Goal: Task Accomplishment & Management: Manage account settings

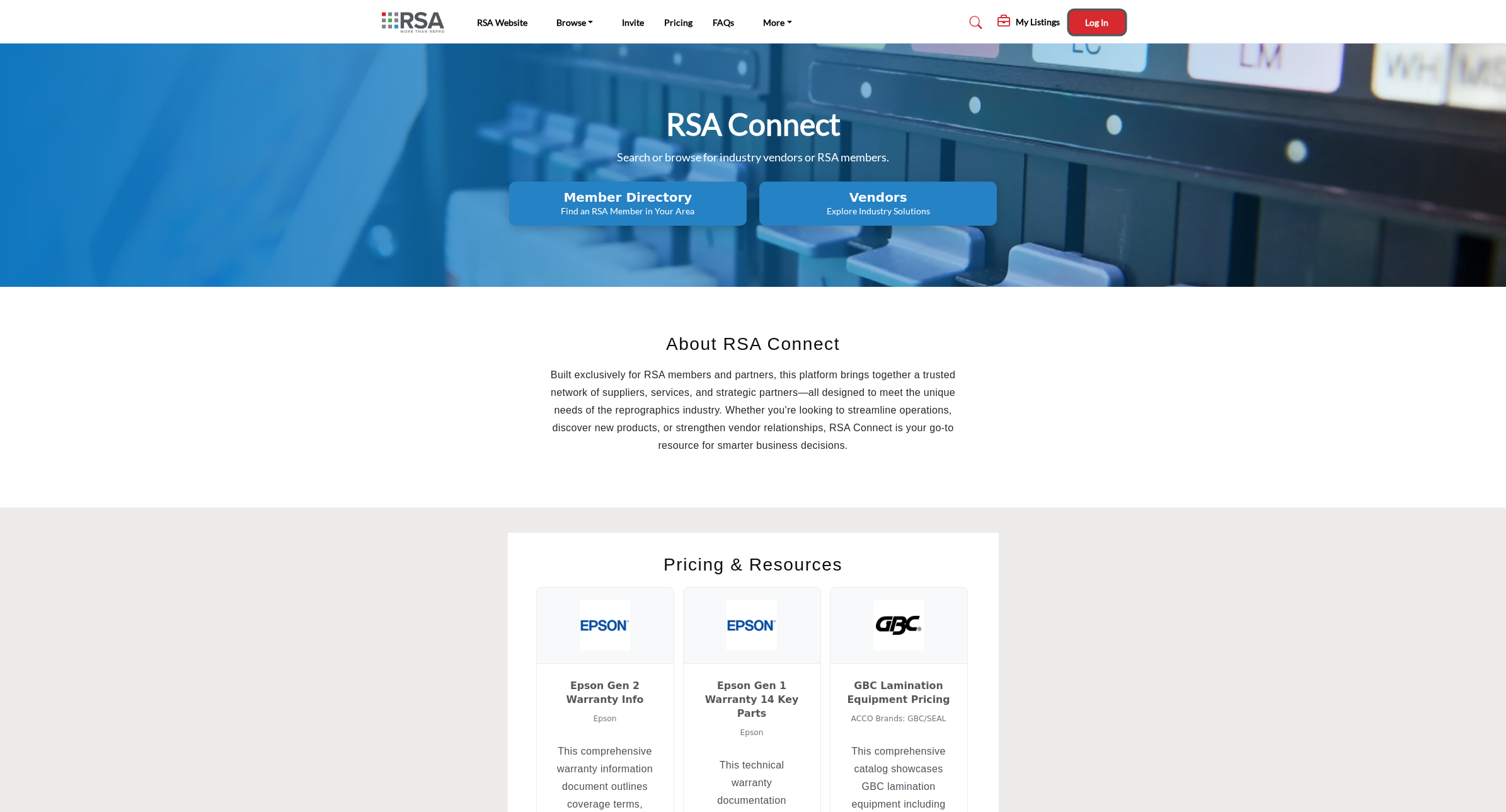
click at [1102, 24] on span "Log In" at bounding box center [1096, 22] width 23 height 11
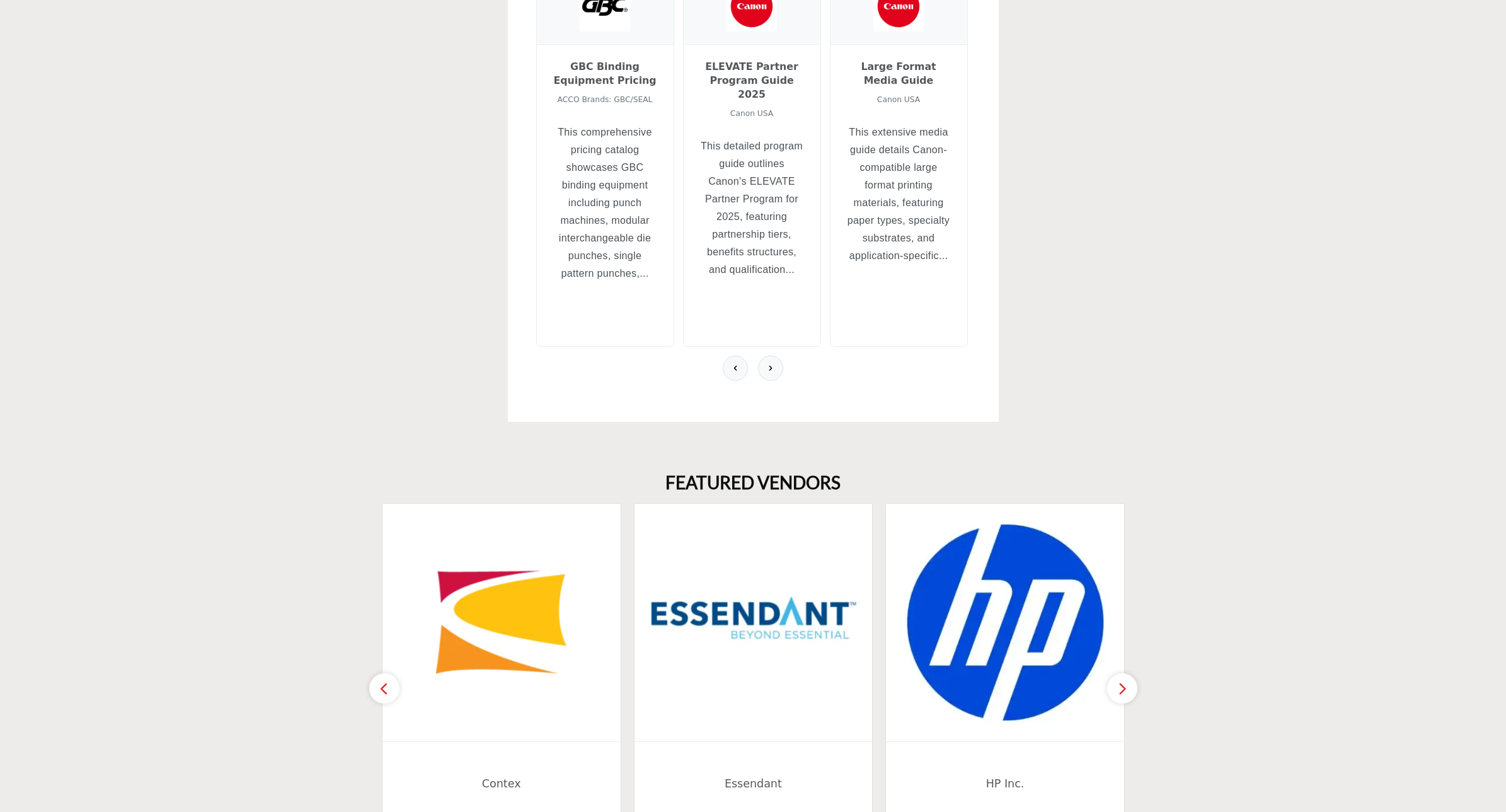
scroll to position [867, 0]
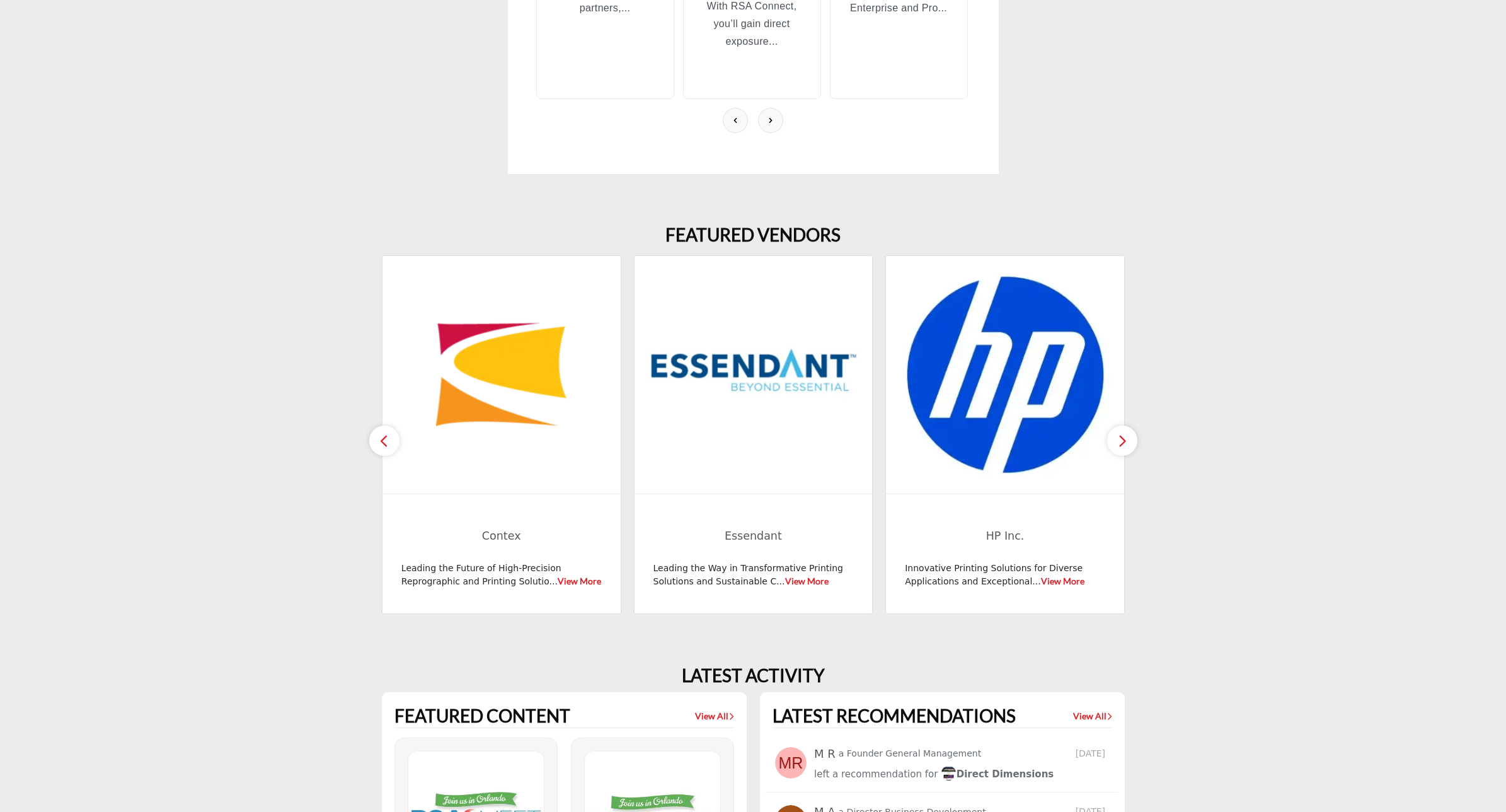
click at [1122, 433] on icon "button" at bounding box center [1121, 441] width 10 height 16
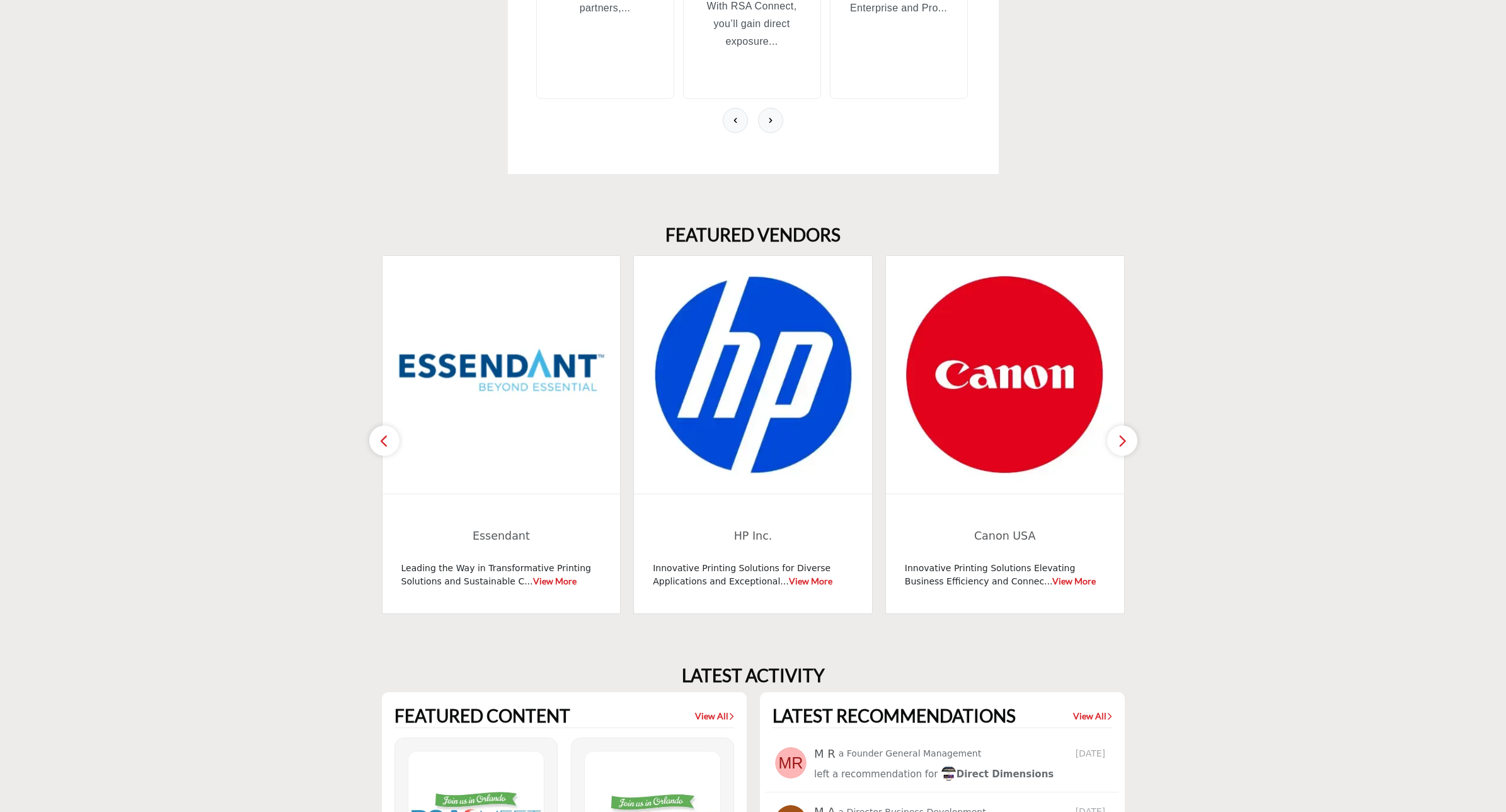
click at [1122, 433] on icon "button" at bounding box center [1121, 441] width 10 height 16
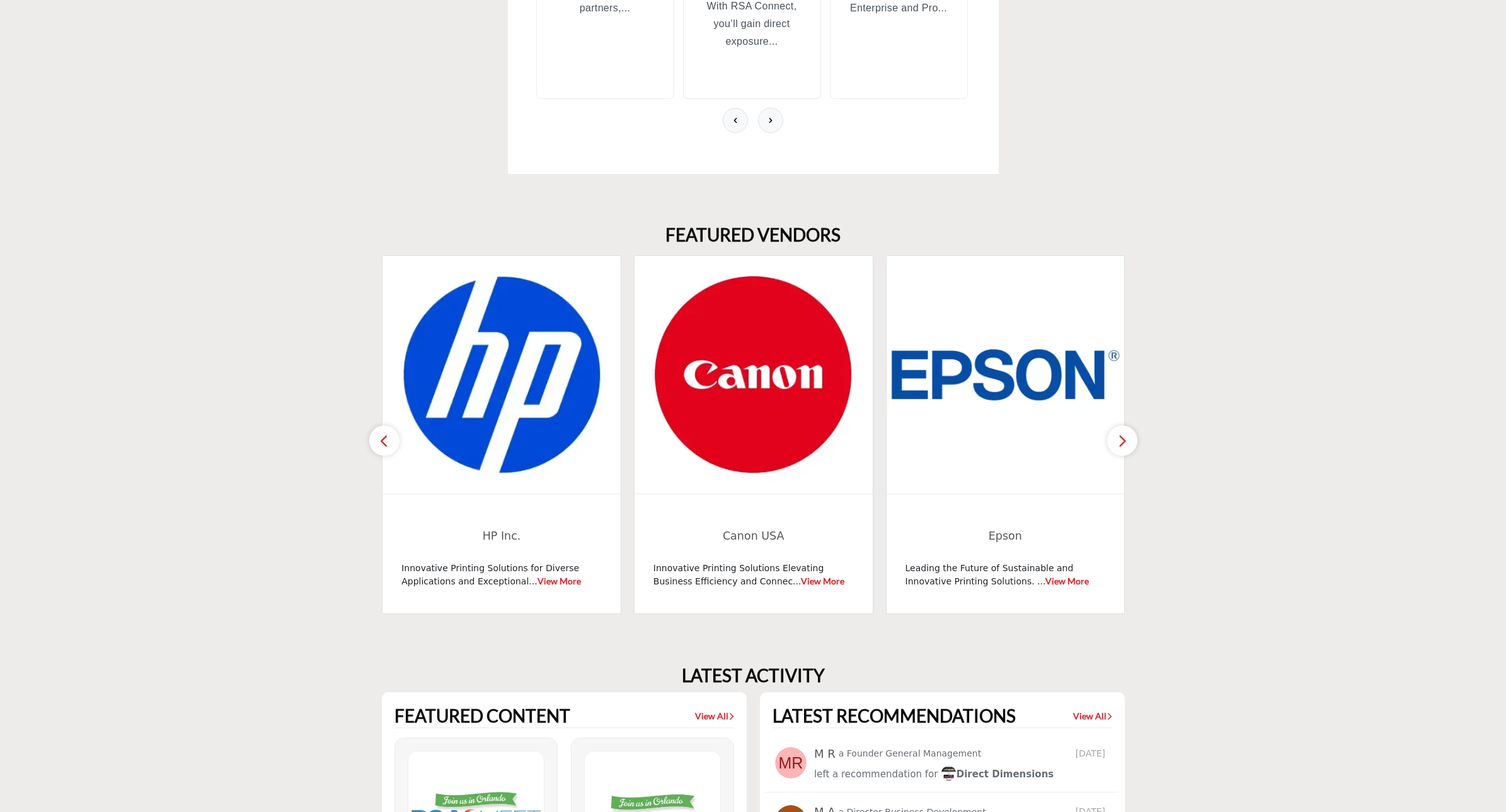
click at [1123, 433] on icon "button" at bounding box center [1121, 441] width 10 height 16
click at [389, 426] on button "button" at bounding box center [385, 441] width 30 height 30
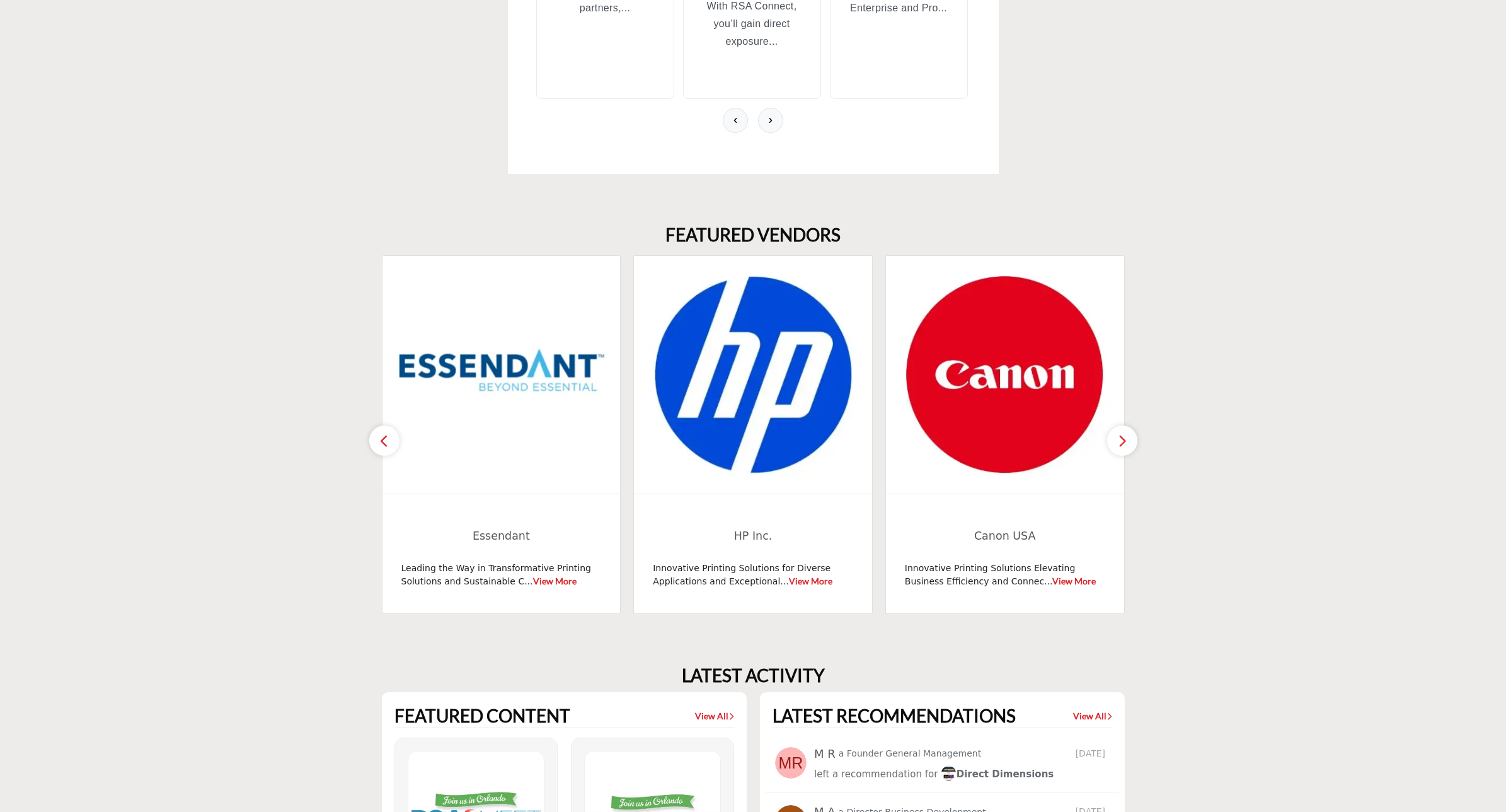
click at [389, 426] on button "button" at bounding box center [385, 441] width 30 height 30
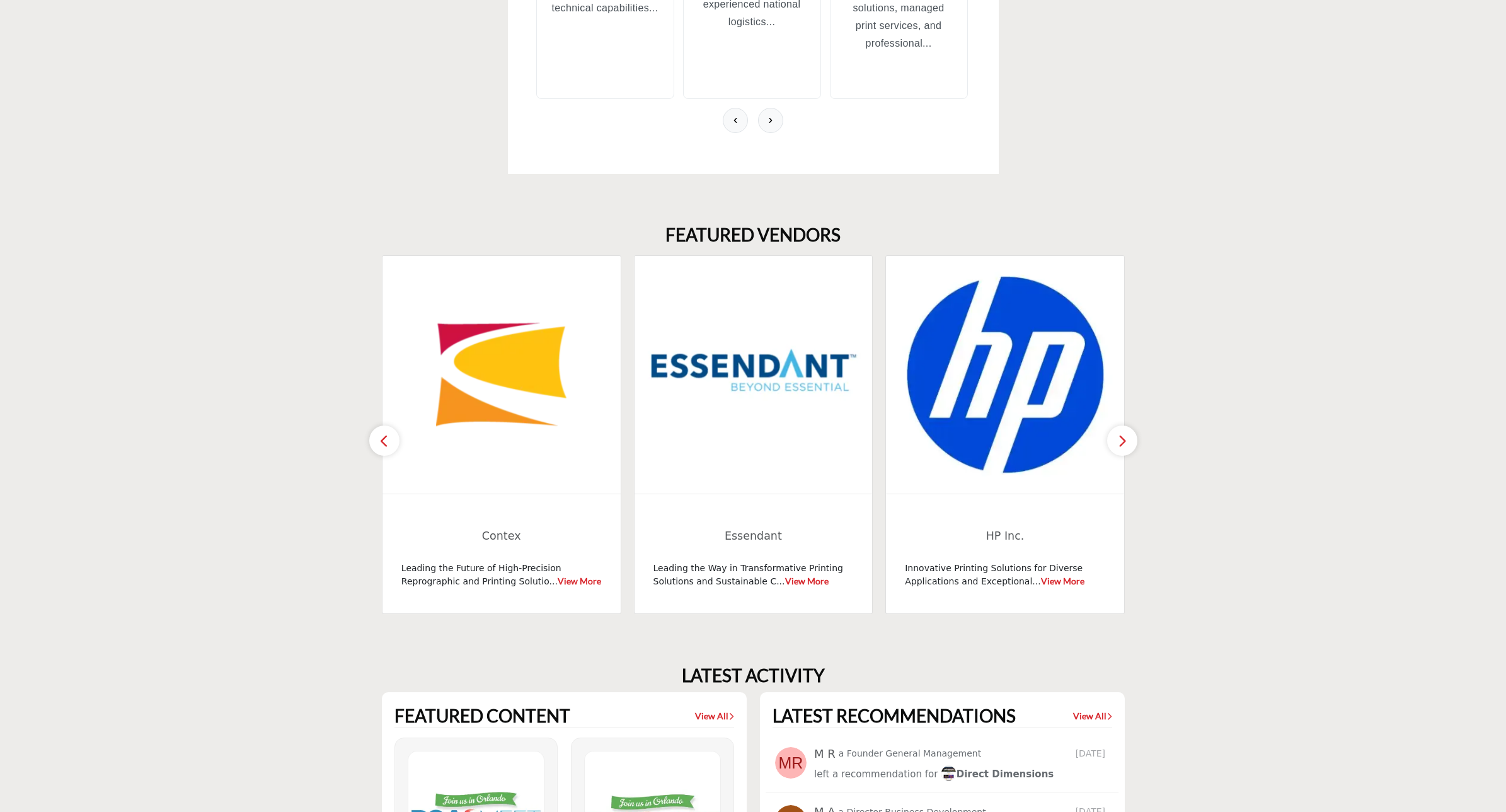
click at [389, 426] on button "button" at bounding box center [385, 441] width 30 height 30
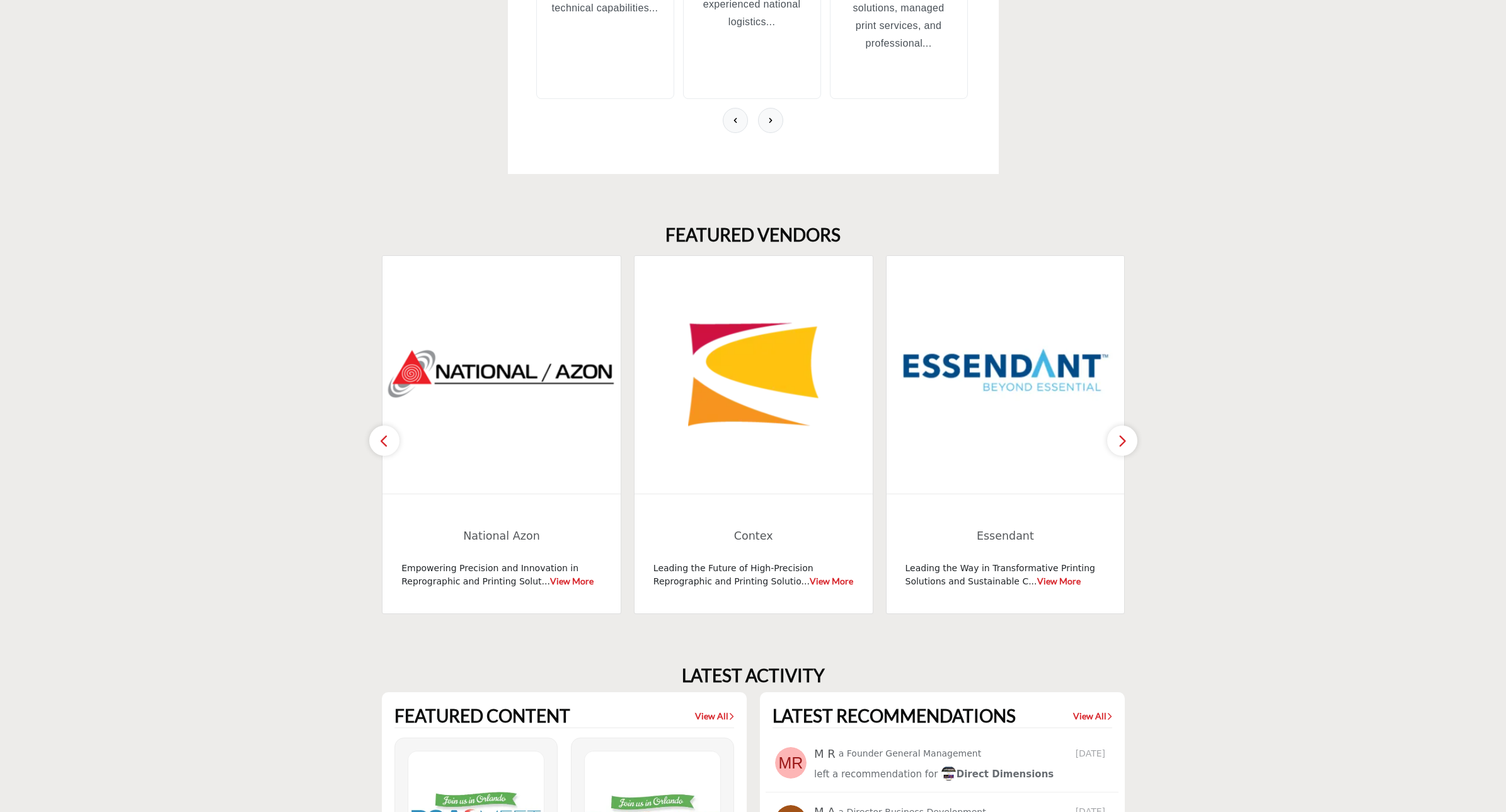
click at [389, 426] on button "button" at bounding box center [385, 441] width 30 height 30
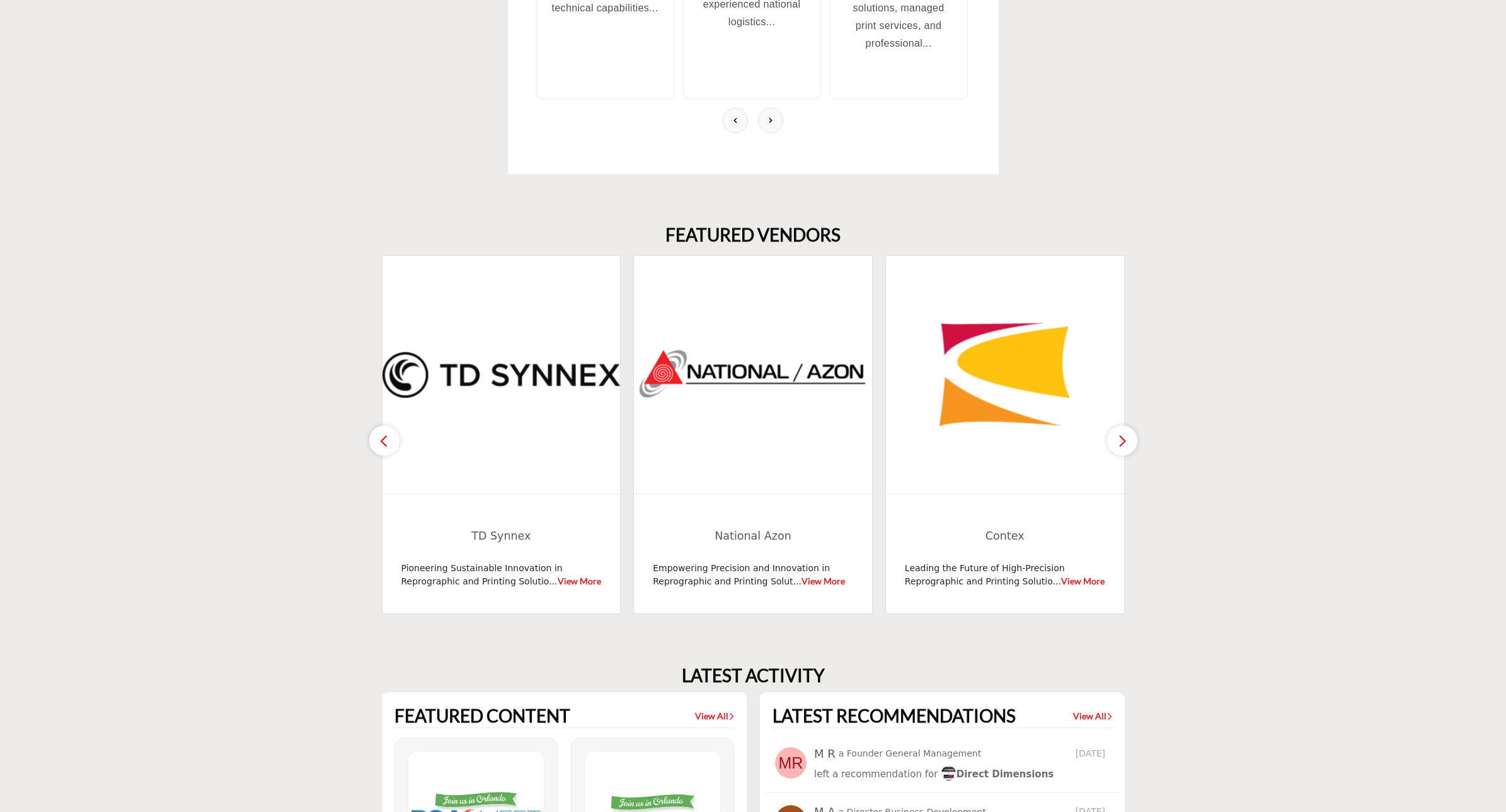
click at [389, 426] on button "button" at bounding box center [385, 441] width 30 height 30
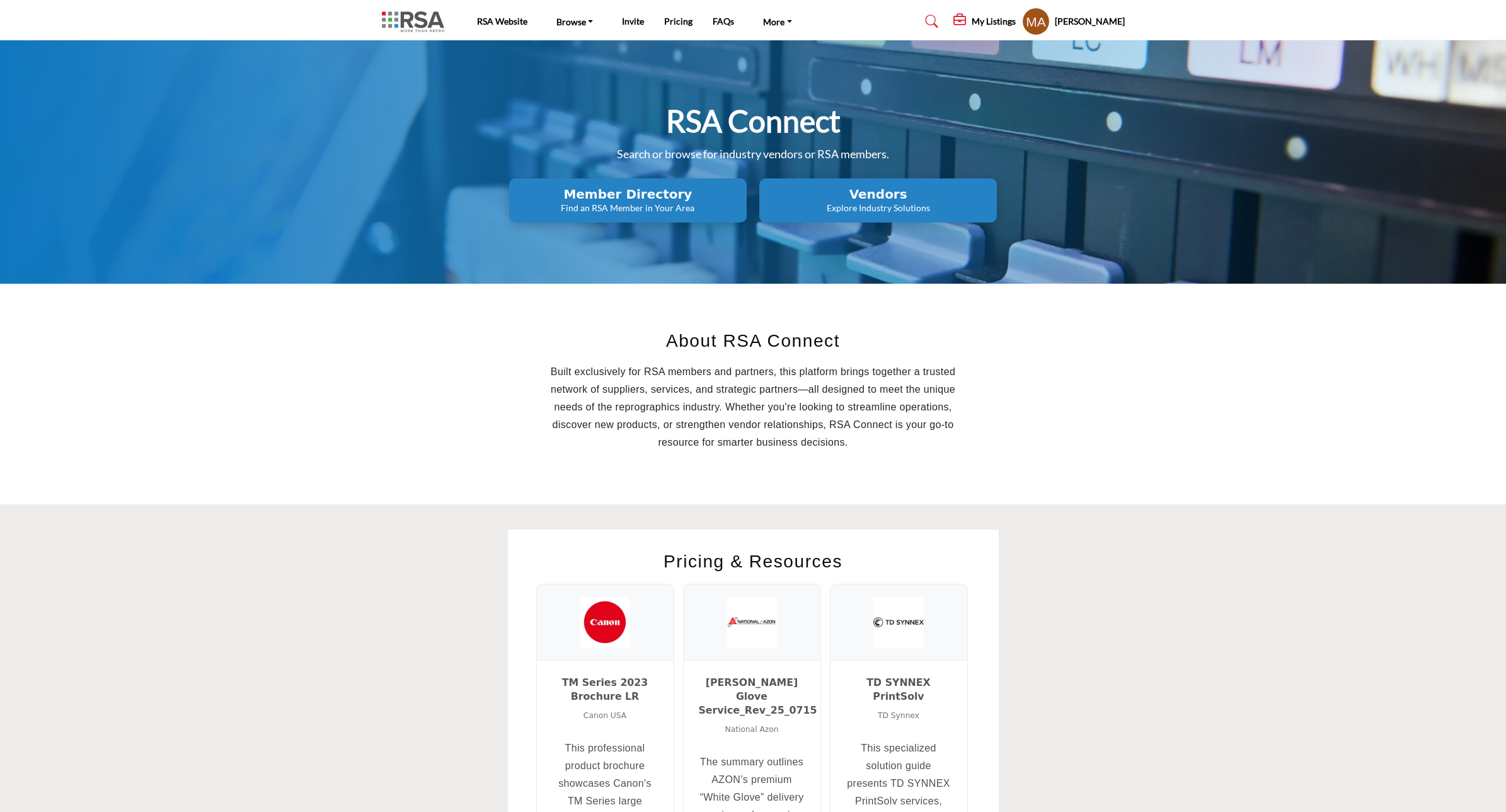
scroll to position [0, 0]
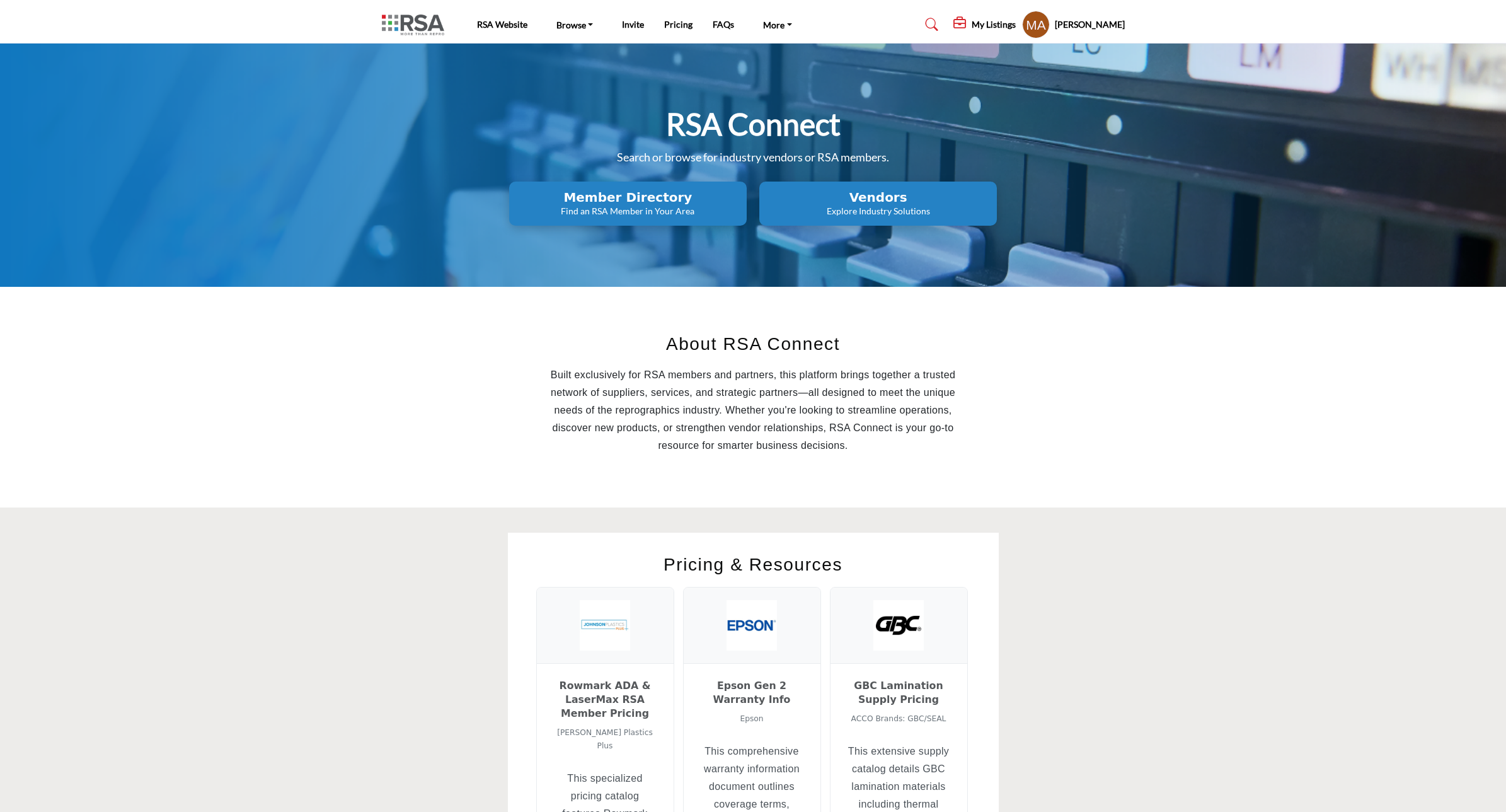
click at [747, 187] on button "Vendors Explore Industry Solutions" at bounding box center [628, 203] width 238 height 44
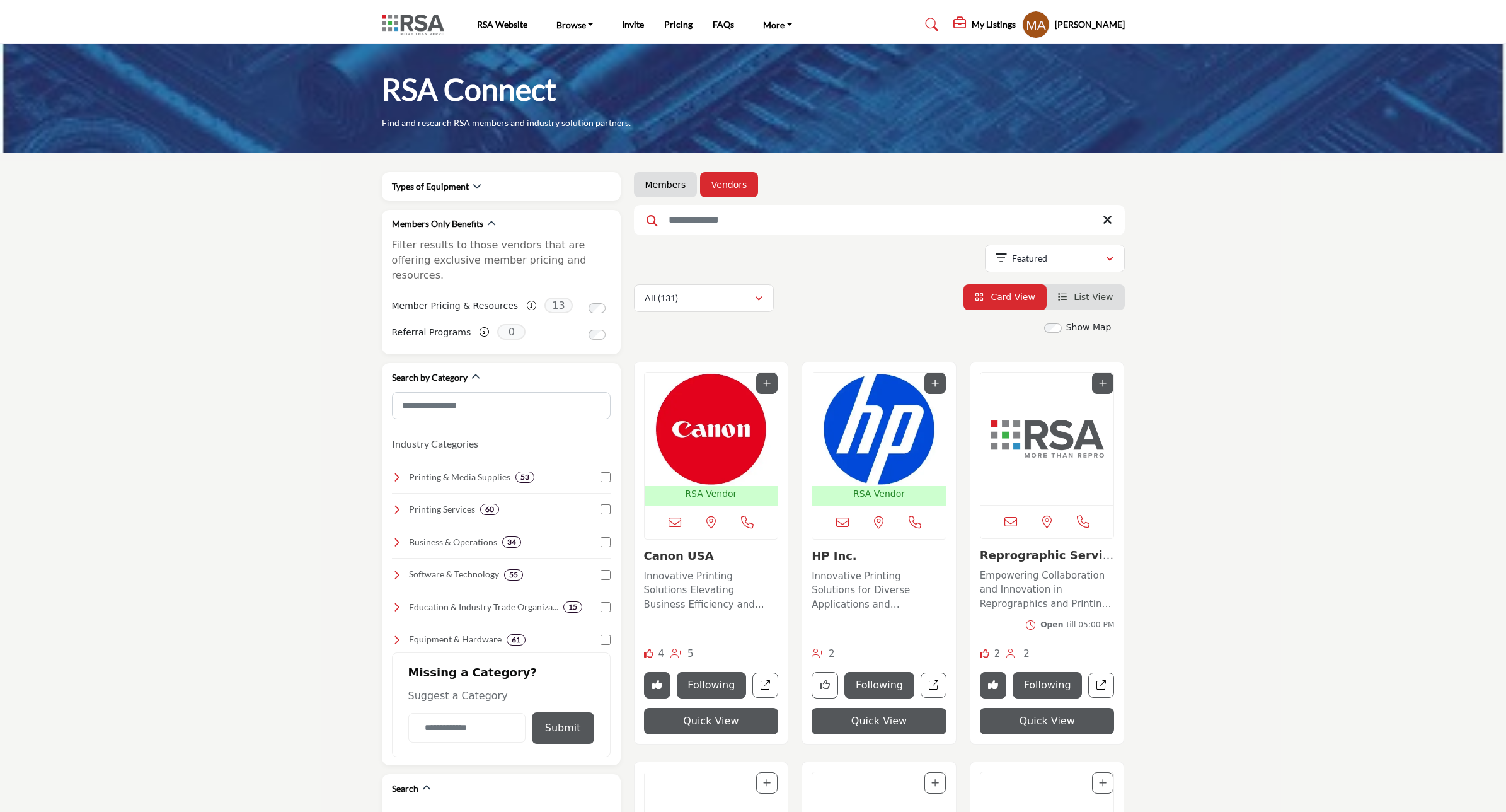
click at [1069, 443] on img "Open Listing in new tab" at bounding box center [1046, 438] width 133 height 132
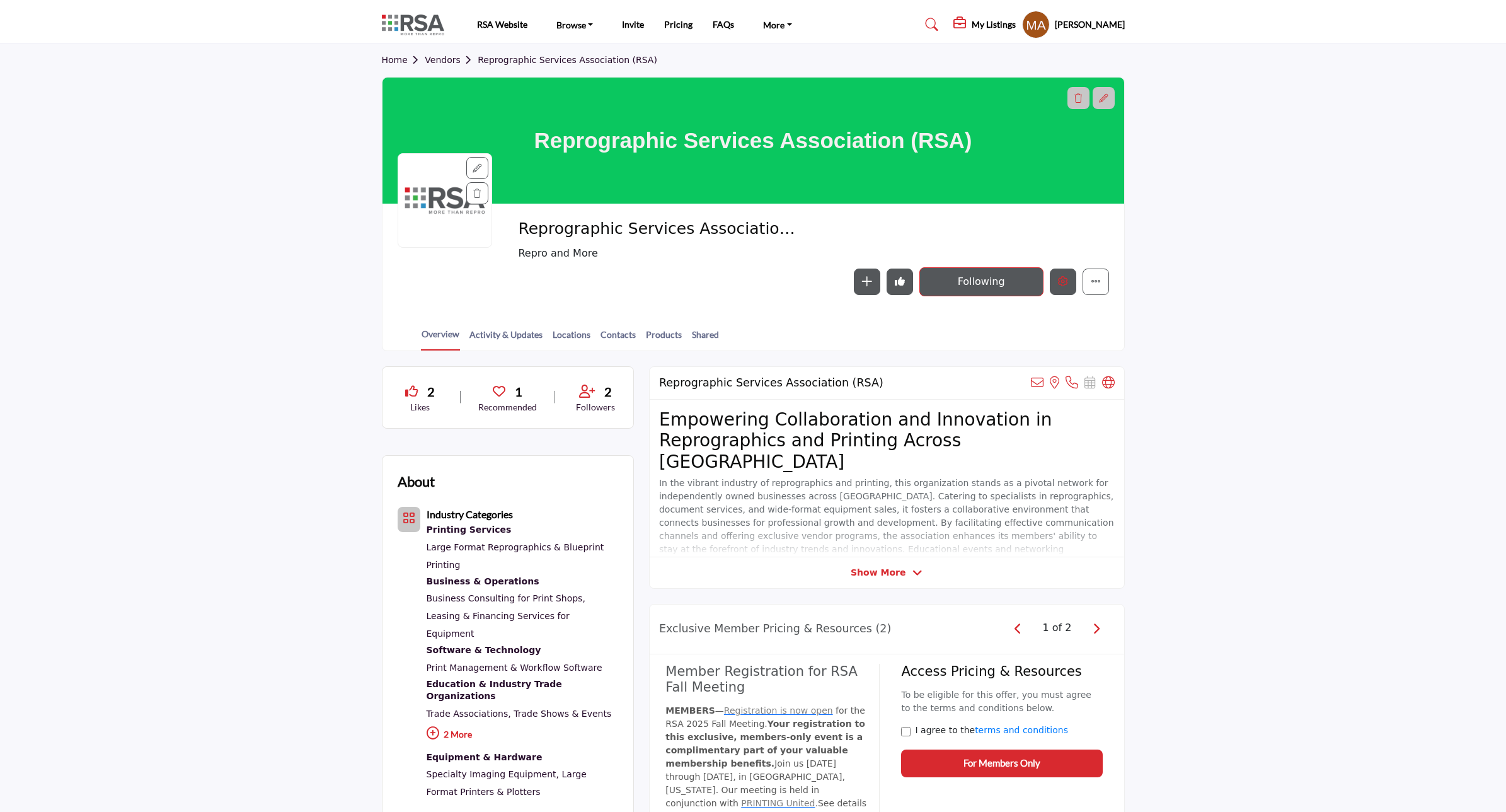
click at [1059, 275] on button "Edit company" at bounding box center [1063, 282] width 27 height 27
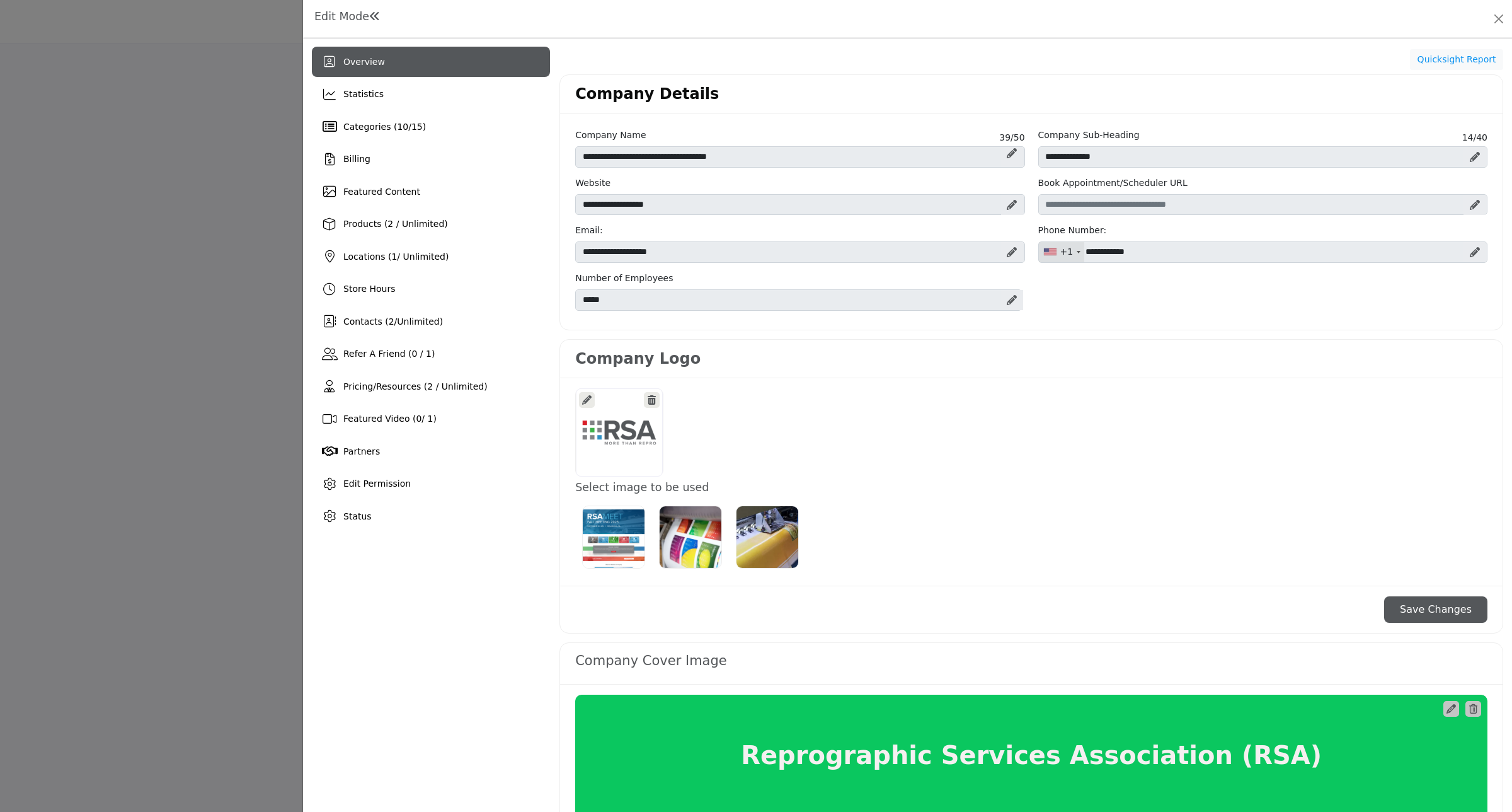
scroll to position [472, 0]
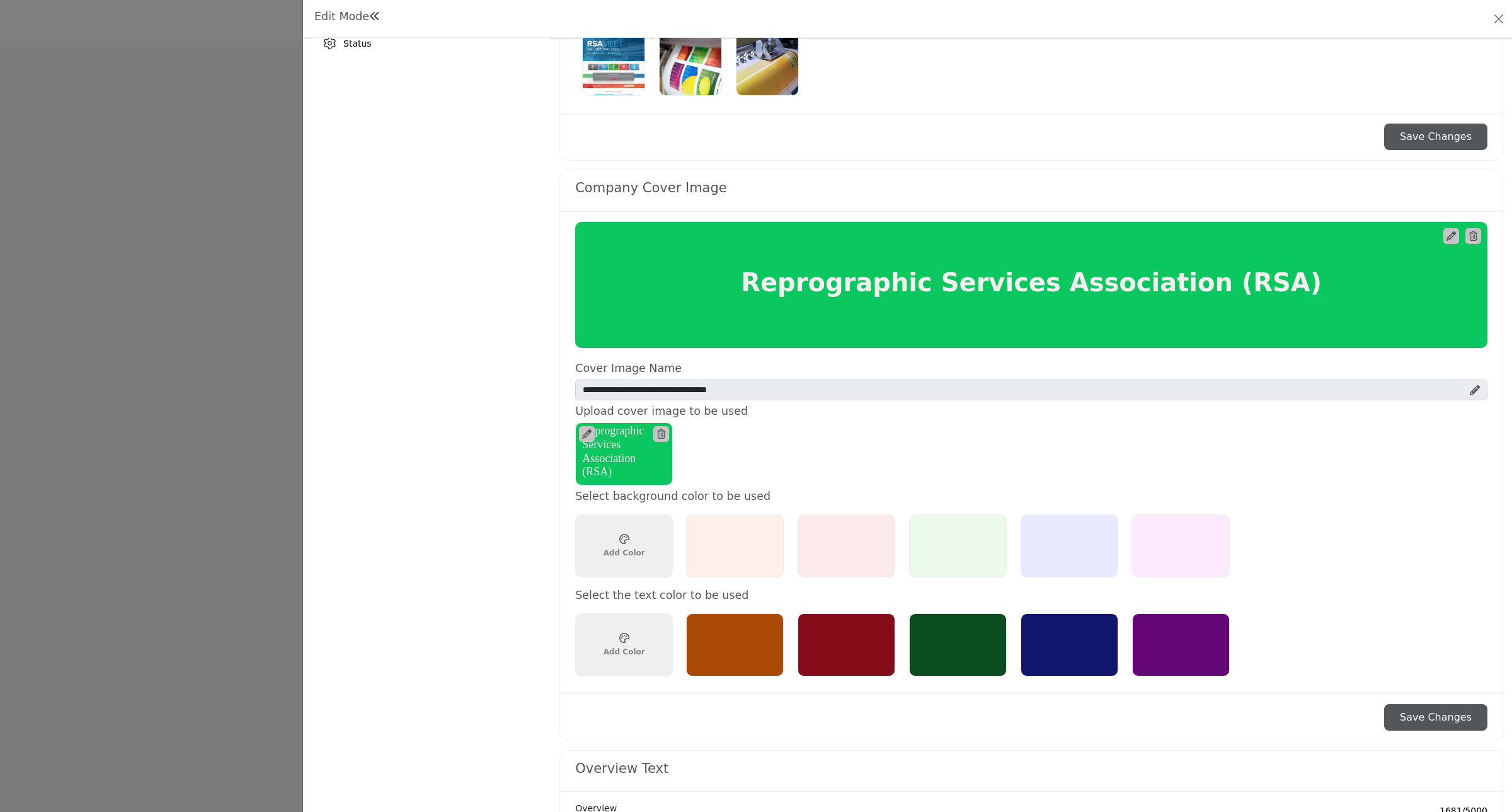
click at [691, 415] on h5 "Upload cover image to be used" at bounding box center [1025, 410] width 900 height 13
click at [1470, 392] on icon at bounding box center [1474, 390] width 10 height 10
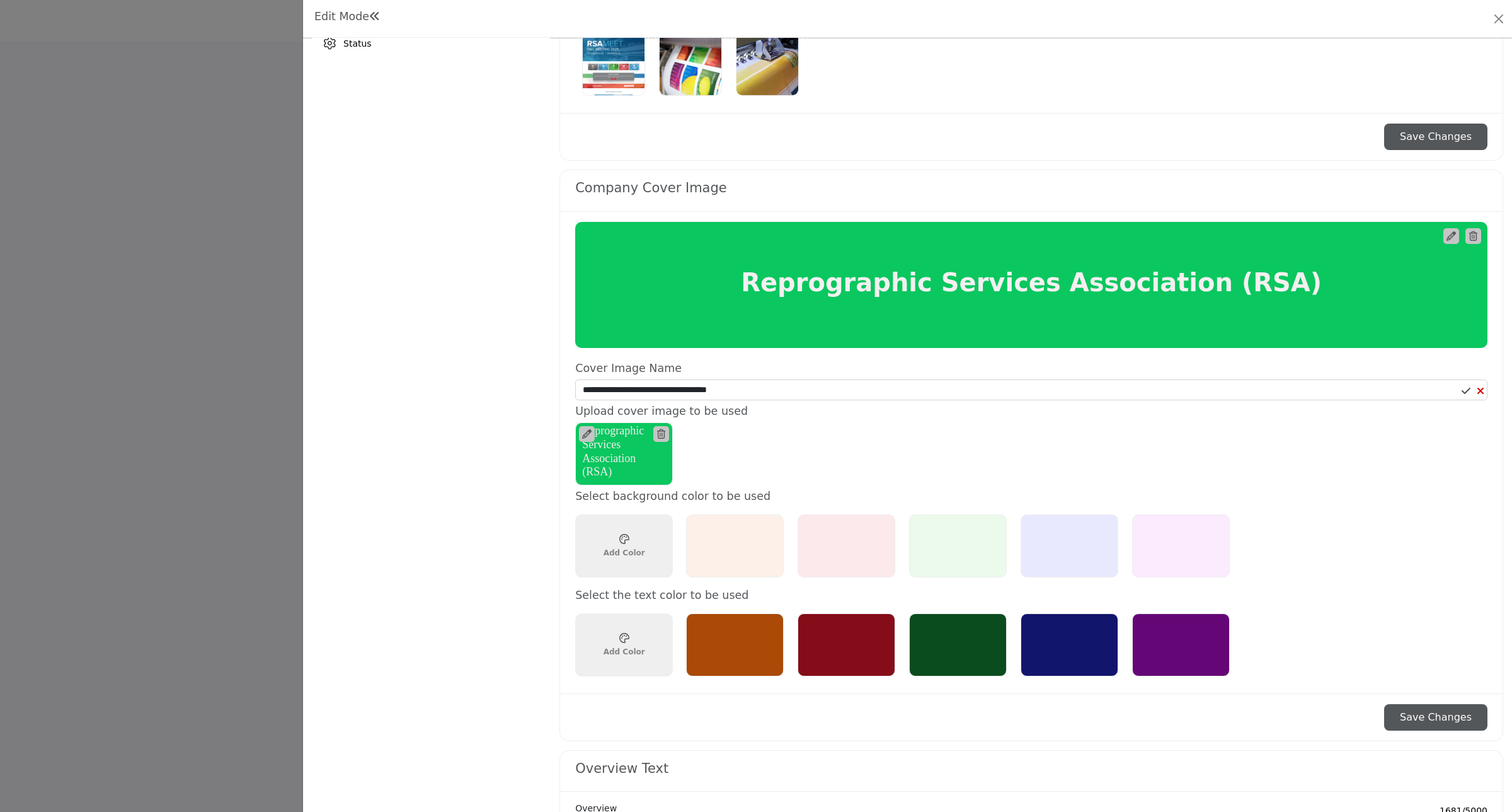
click at [720, 462] on div "Reprographic Services Association (RSA) 1200 x 200px" at bounding box center [1025, 453] width 900 height 63
click at [585, 432] on icon at bounding box center [587, 434] width 10 height 10
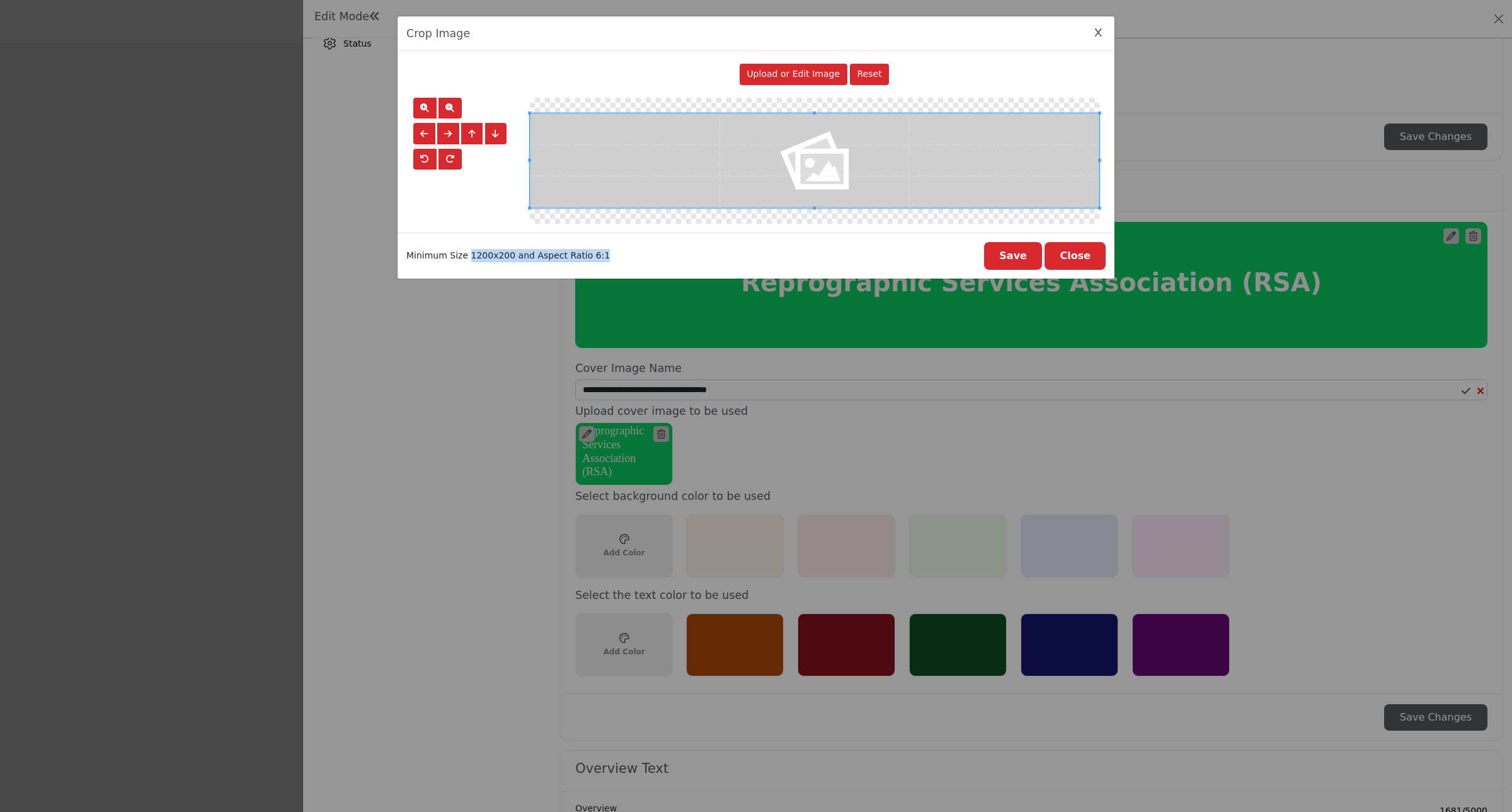
drag, startPoint x: 465, startPoint y: 259, endPoint x: 604, endPoint y: 257, distance: 139.0
click at [604, 257] on div "Minimum Size 1200x200 and Aspect Ratio 6:1 Save Close" at bounding box center [756, 255] width 717 height 46
click at [481, 268] on div "Minimum Size 1200x200 and Aspect Ratio 6:1 Save Close" at bounding box center [756, 255] width 717 height 46
click at [789, 72] on span "Upload or Edit Image" at bounding box center [793, 73] width 93 height 10
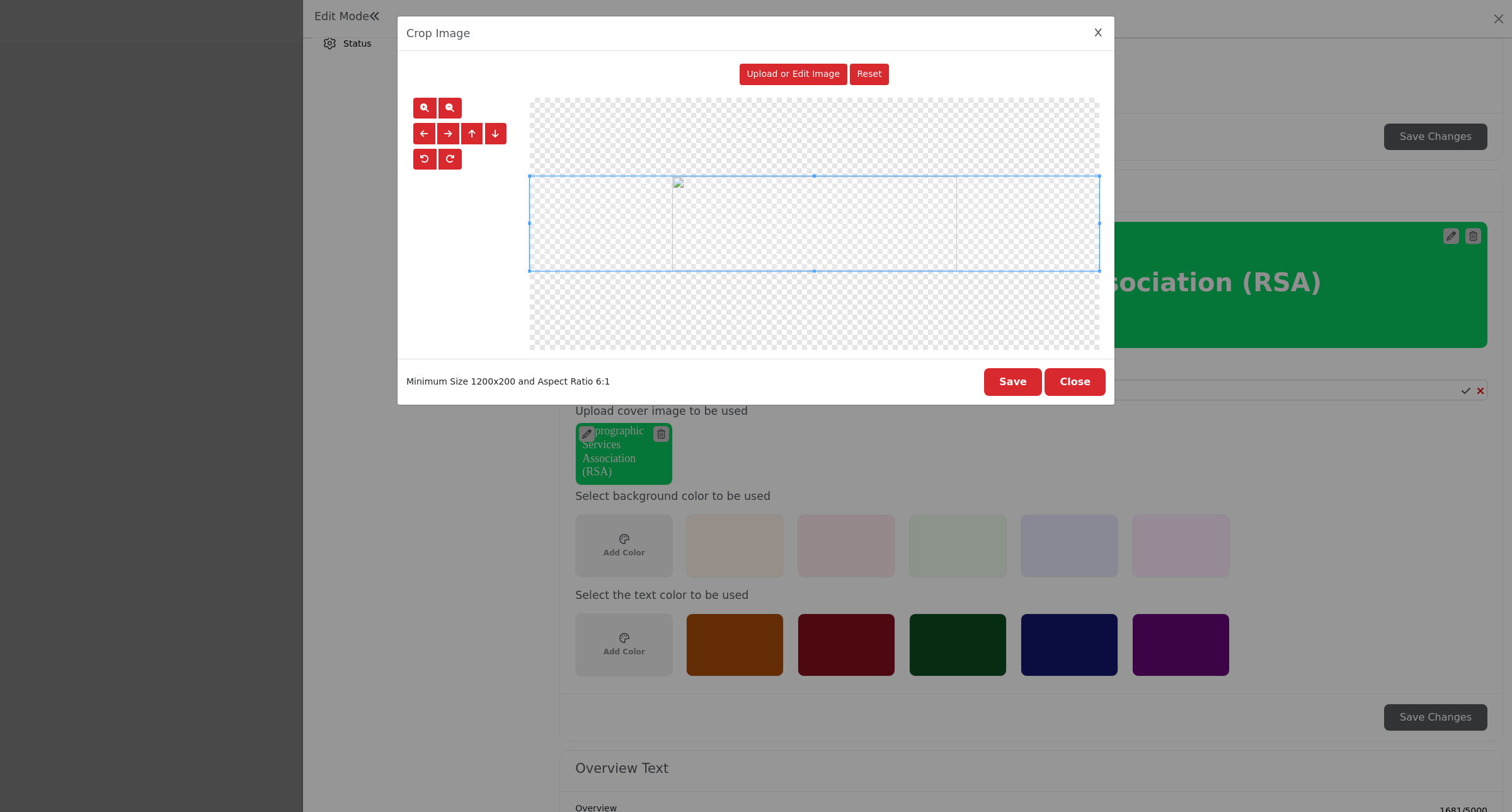
click at [1023, 385] on button "Save" at bounding box center [1013, 382] width 58 height 28
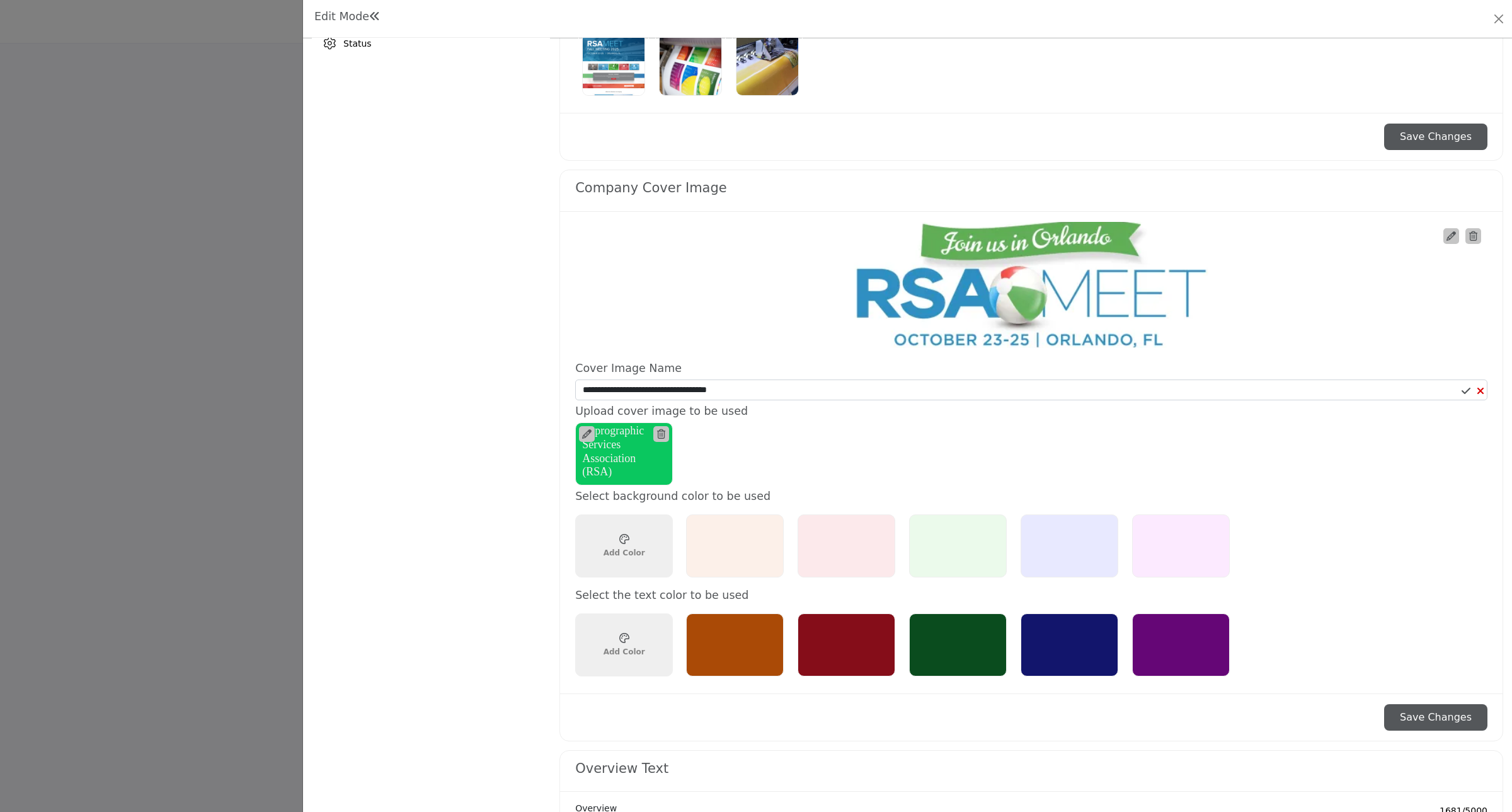
click at [1422, 717] on button "Save Changes" at bounding box center [1436, 717] width 104 height 27
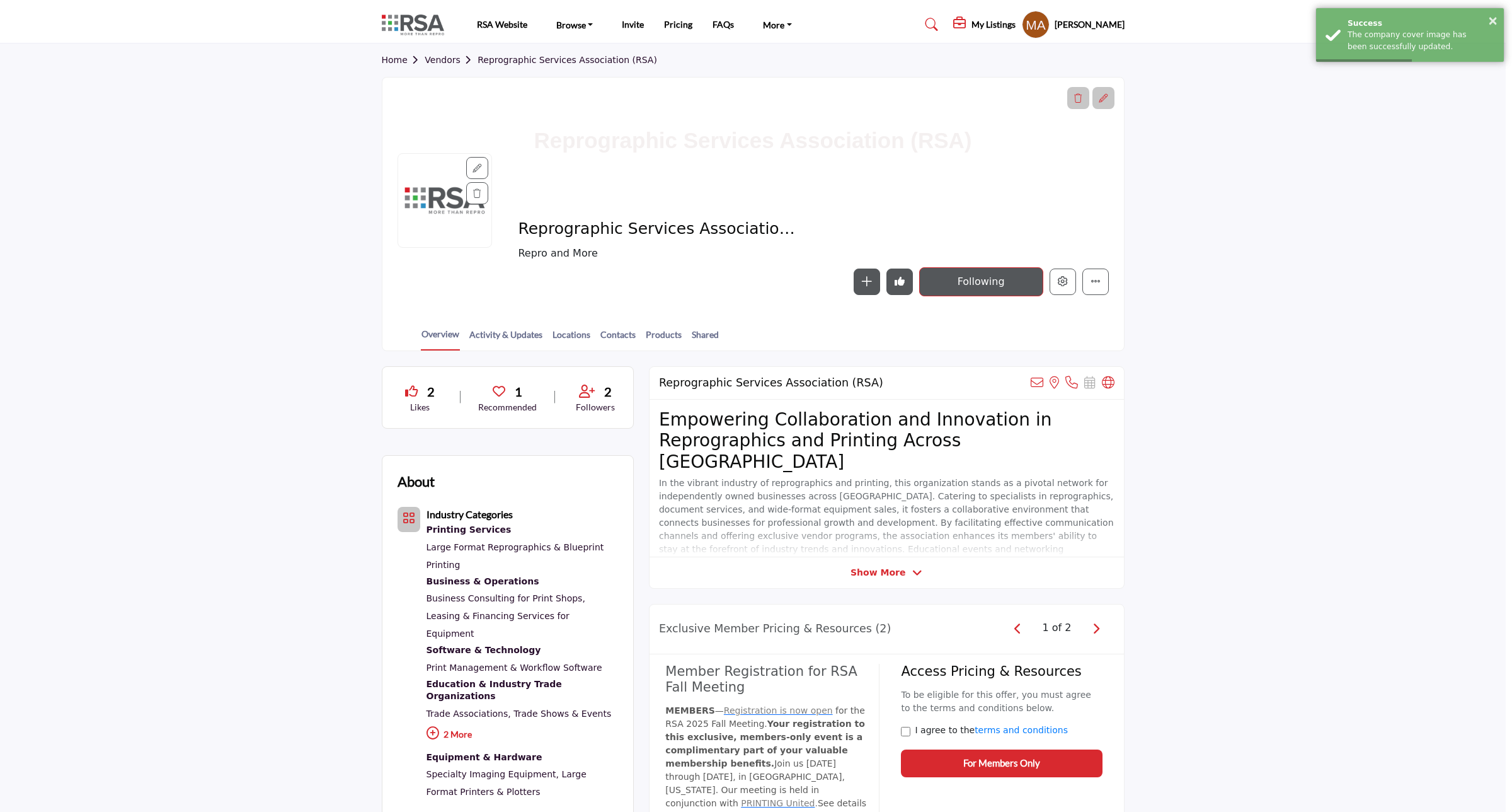
click at [202, 219] on div at bounding box center [756, 406] width 1512 height 812
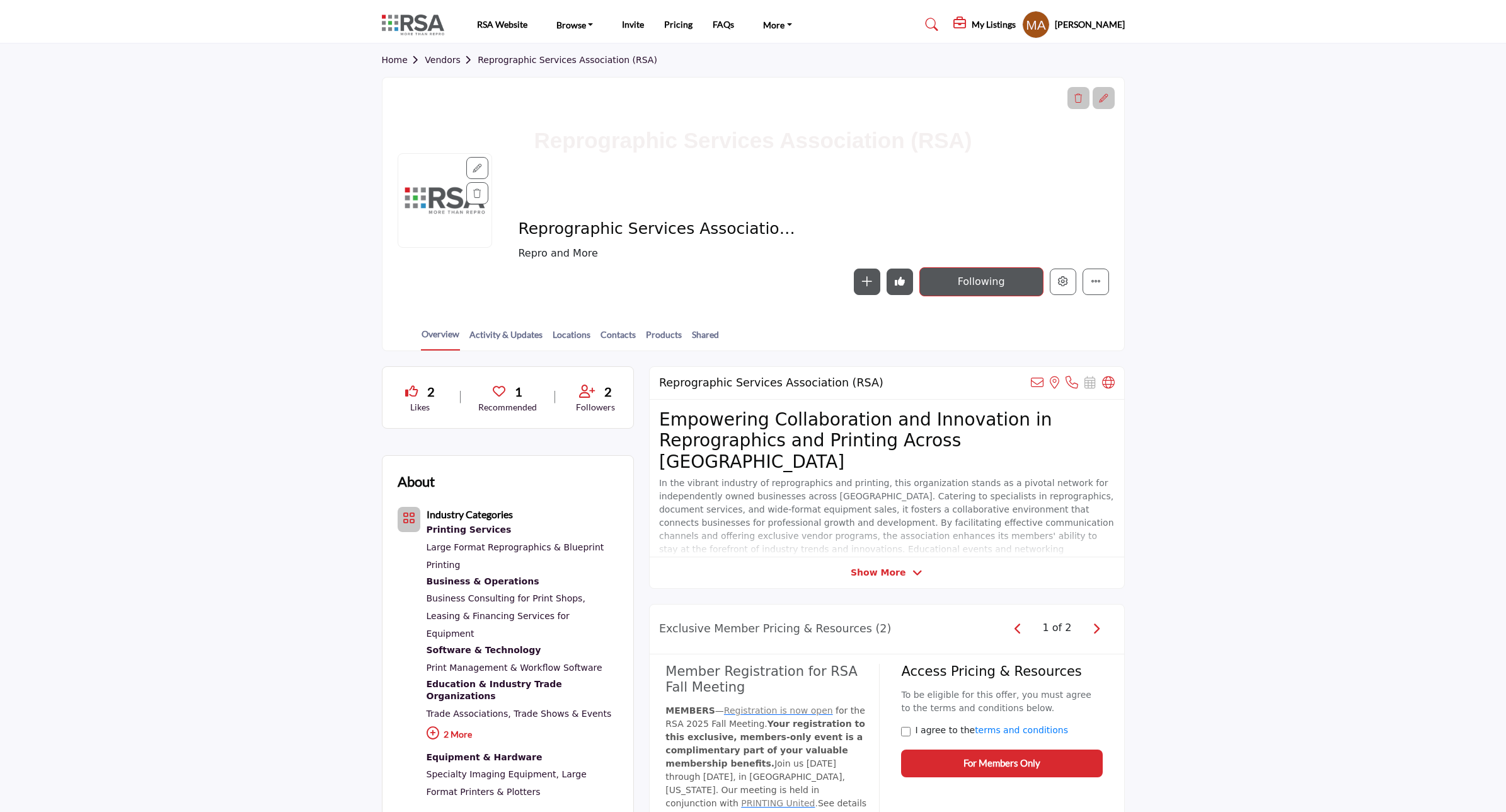
click at [441, 55] on link "Vendors" at bounding box center [451, 59] width 53 height 10
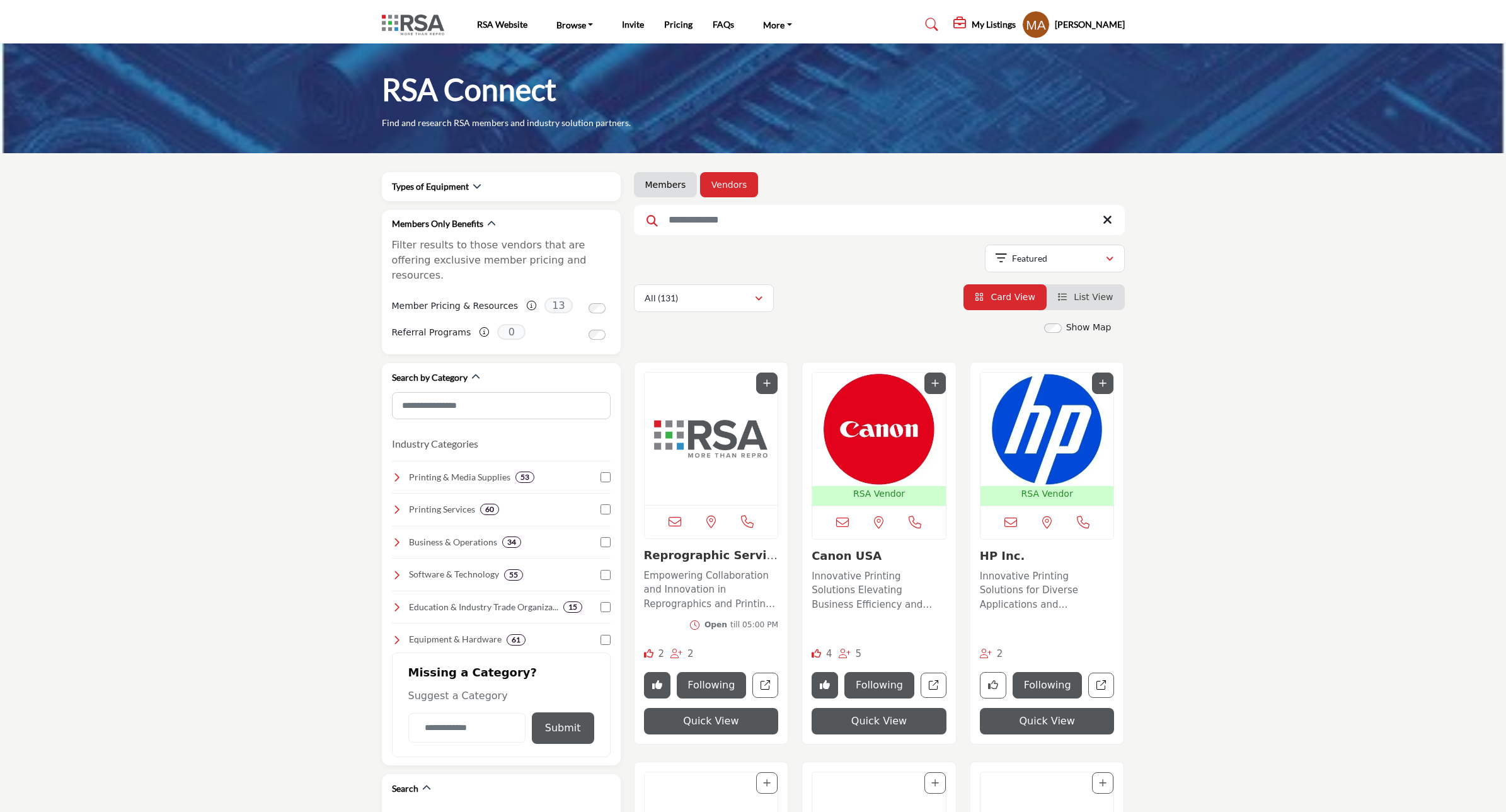
click at [720, 419] on img "Open Listing in new tab" at bounding box center [711, 438] width 133 height 132
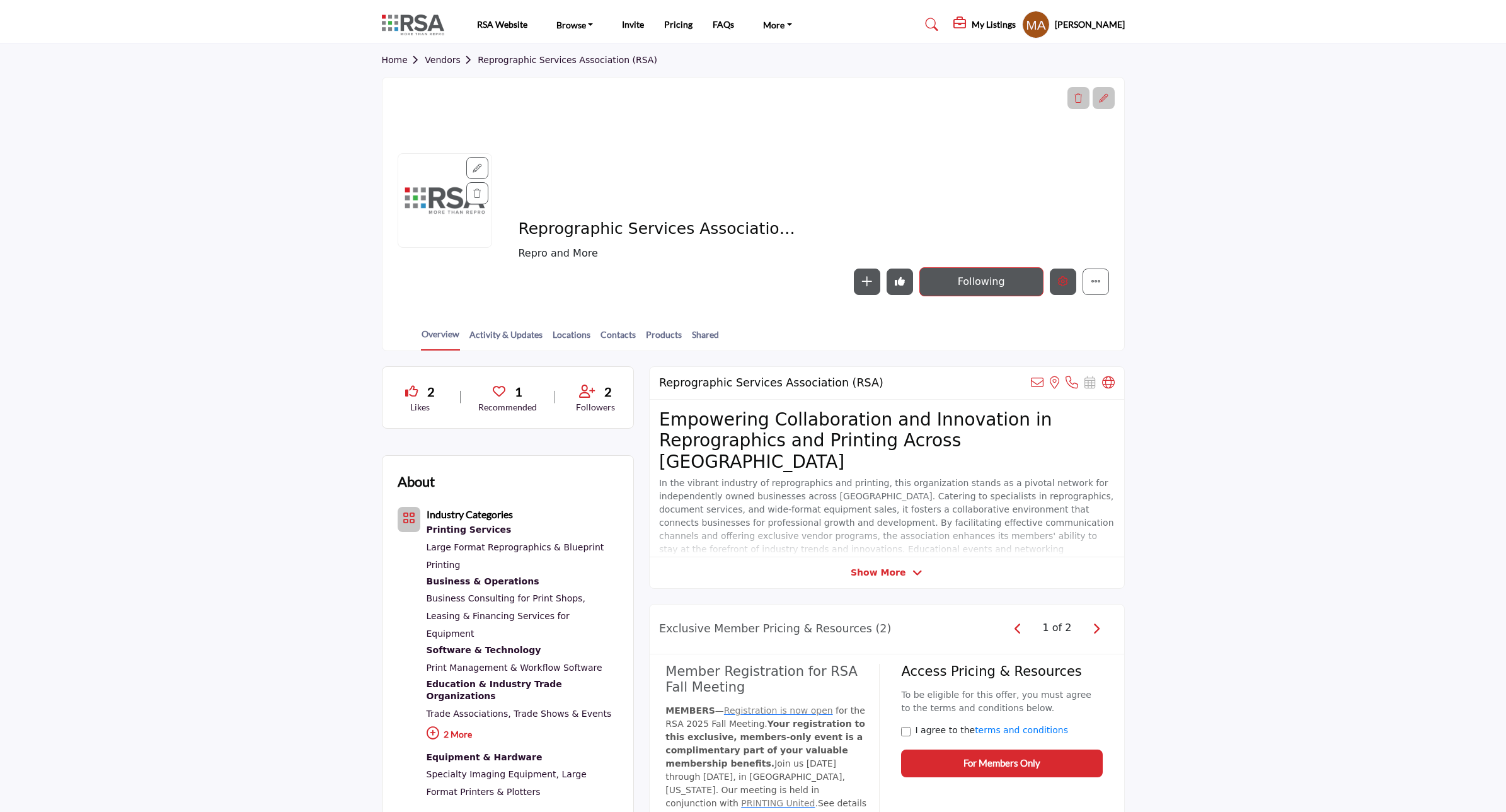
click at [1063, 291] on button "Edit company" at bounding box center [1063, 282] width 27 height 27
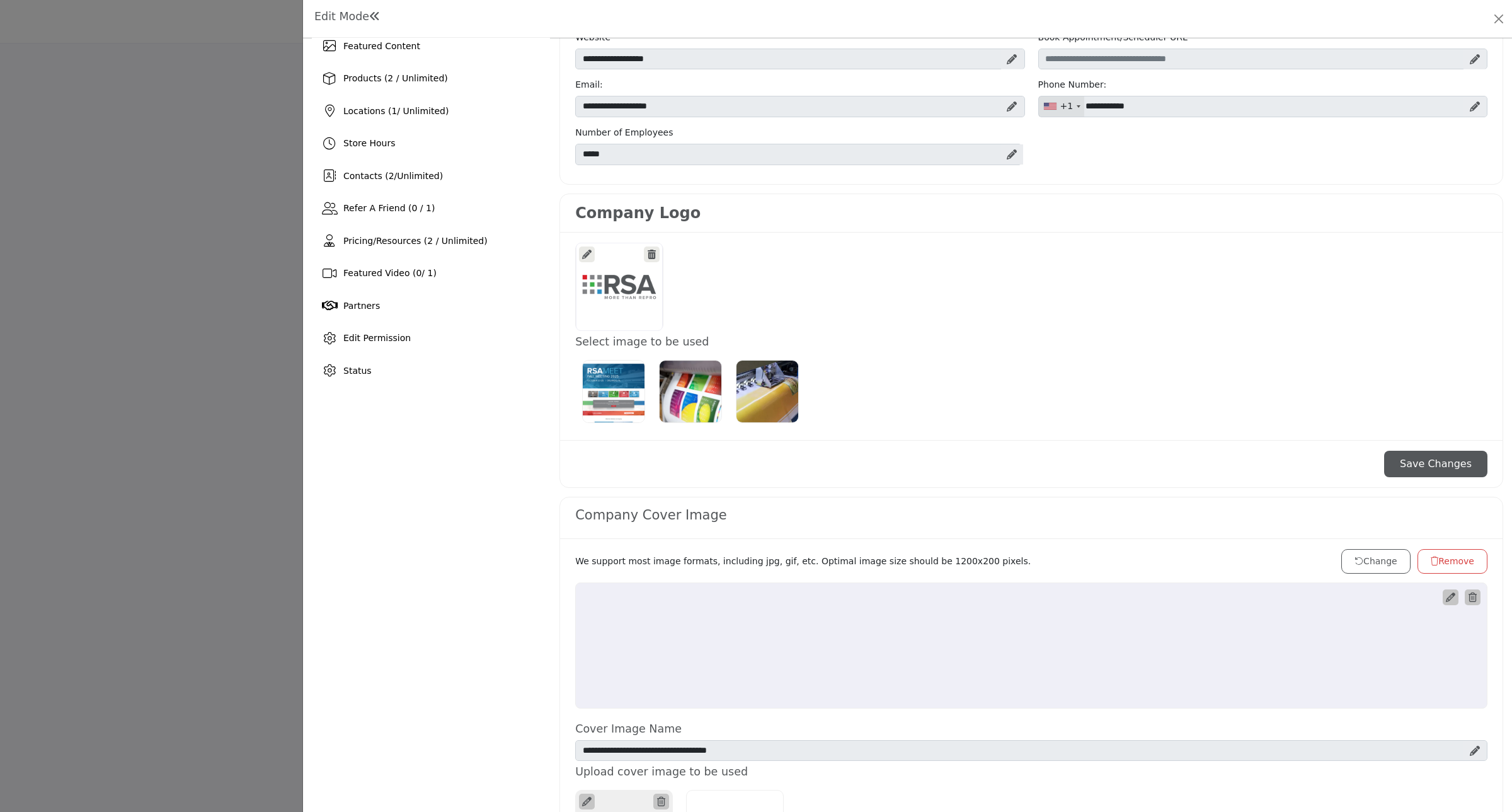
scroll to position [315, 0]
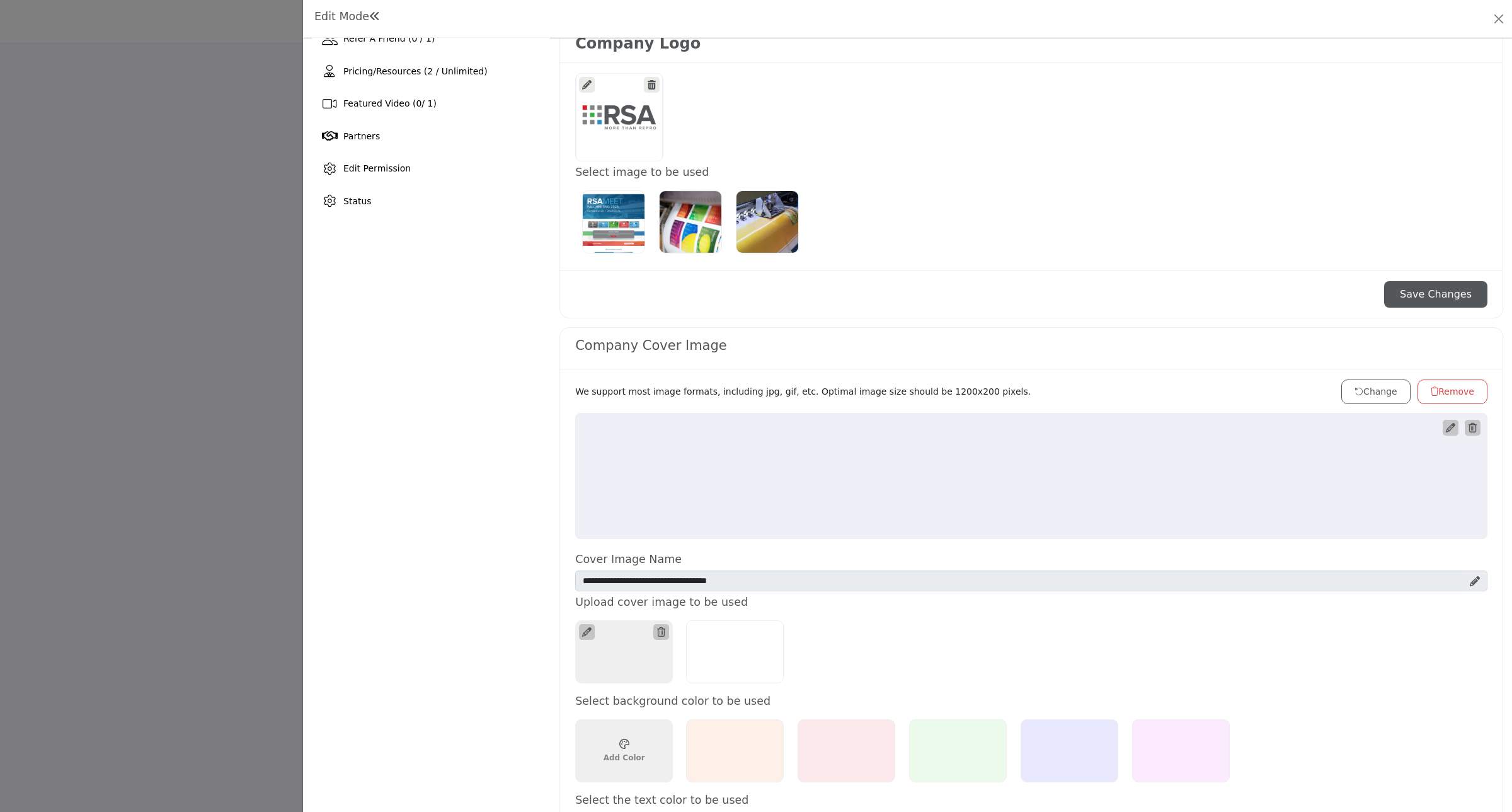
click at [658, 635] on icon at bounding box center [661, 631] width 8 height 10
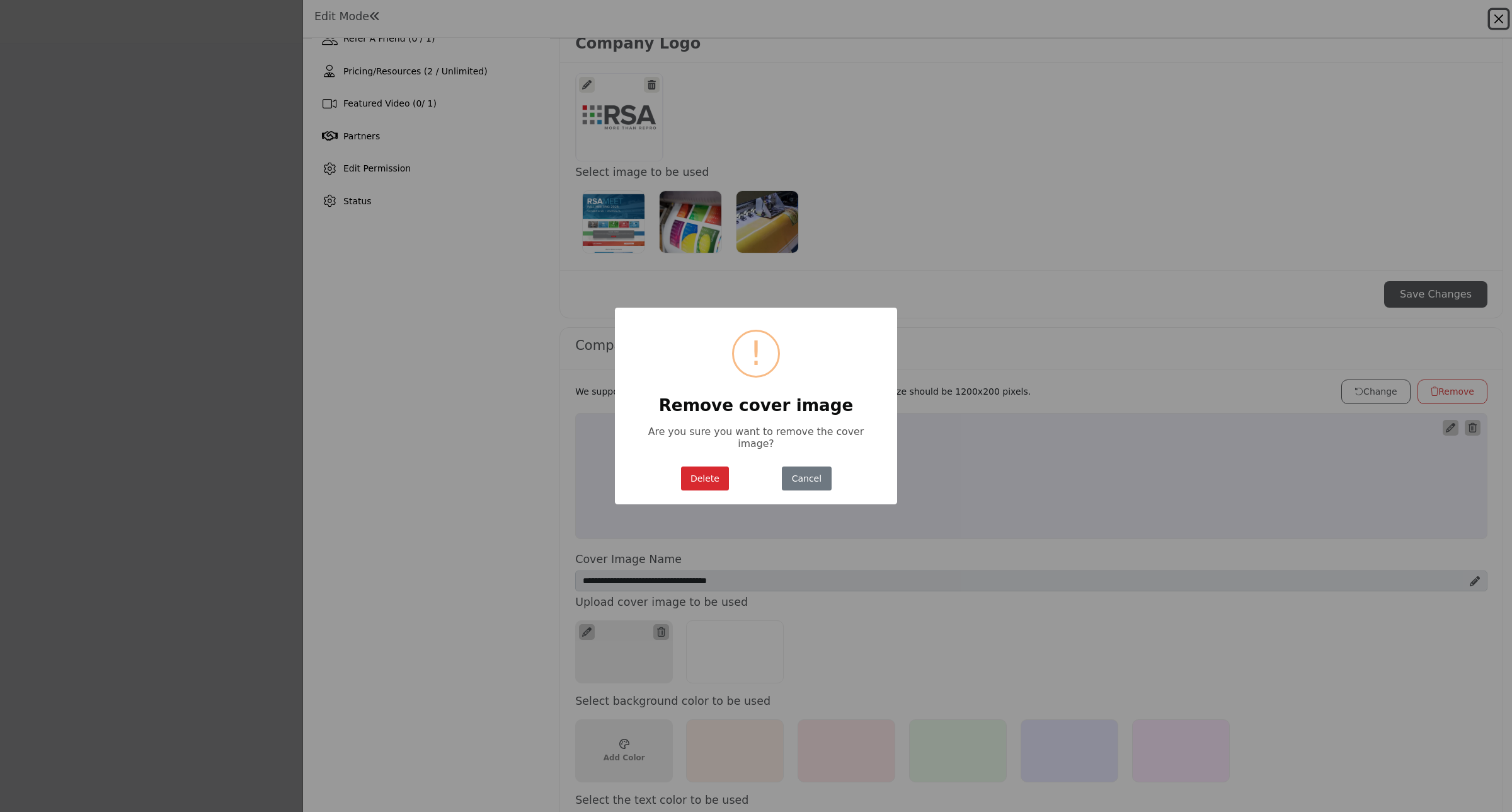
click at [703, 470] on button "Delete" at bounding box center [705, 478] width 48 height 24
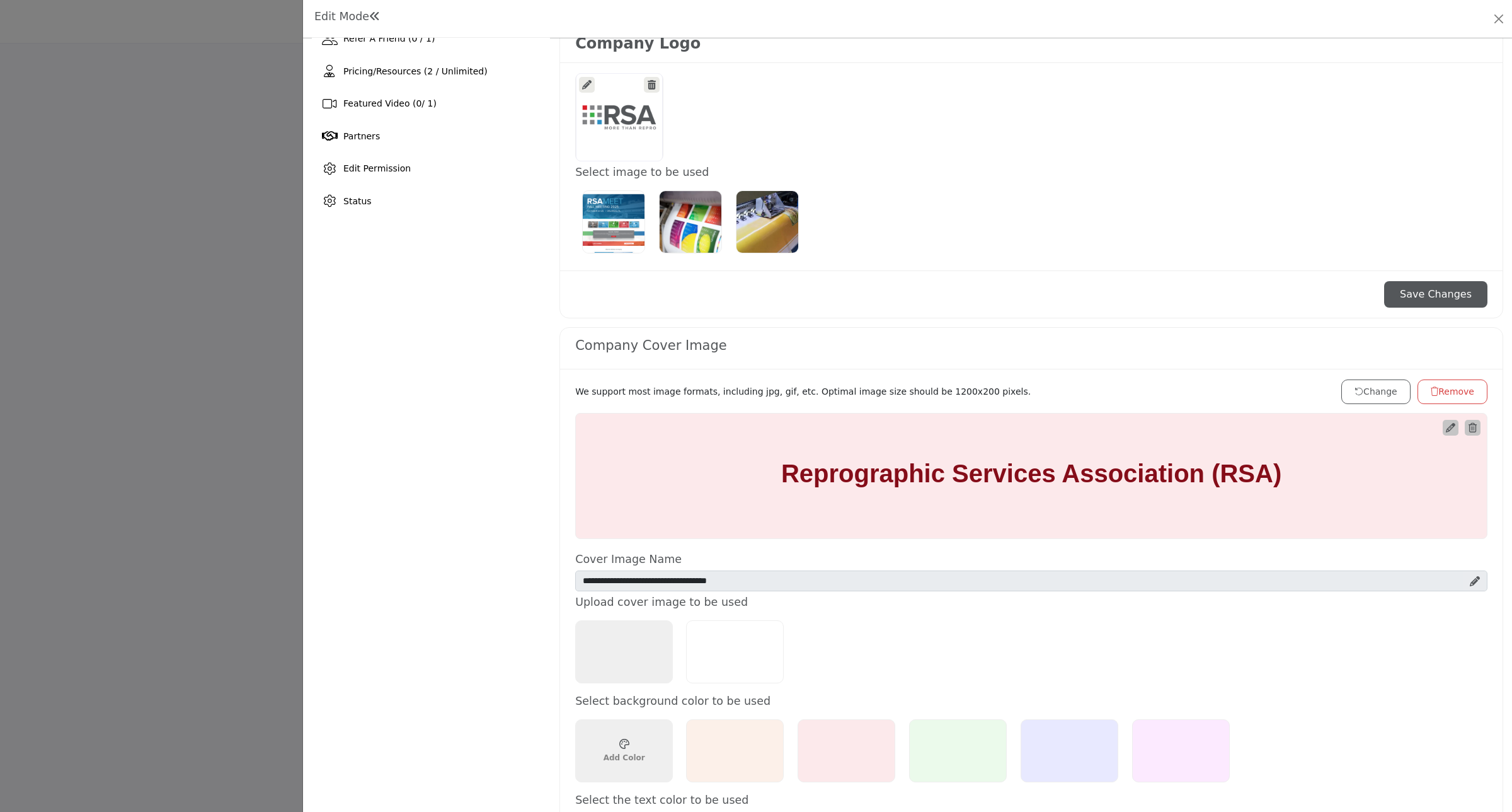
click at [1470, 579] on icon at bounding box center [1474, 580] width 10 height 10
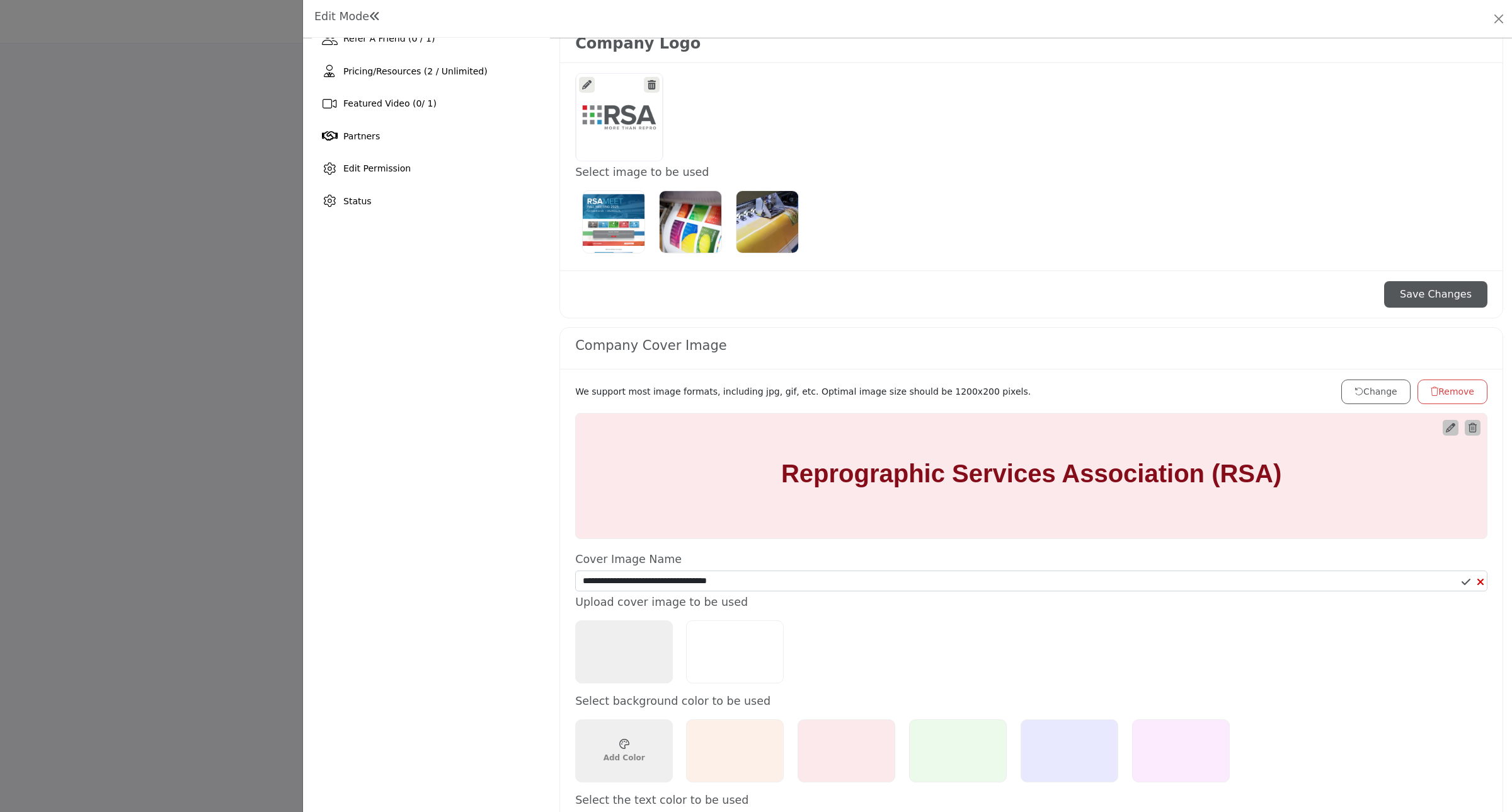
click at [632, 651] on div "Upload Cover Image 1200 x 200px" at bounding box center [623, 651] width 97 height 63
click at [630, 652] on div "Upload Cover Image 1200 x 200px" at bounding box center [623, 651] width 97 height 63
click at [643, 647] on div "Upload Cover Image 1200 x 200px" at bounding box center [623, 651] width 97 height 63
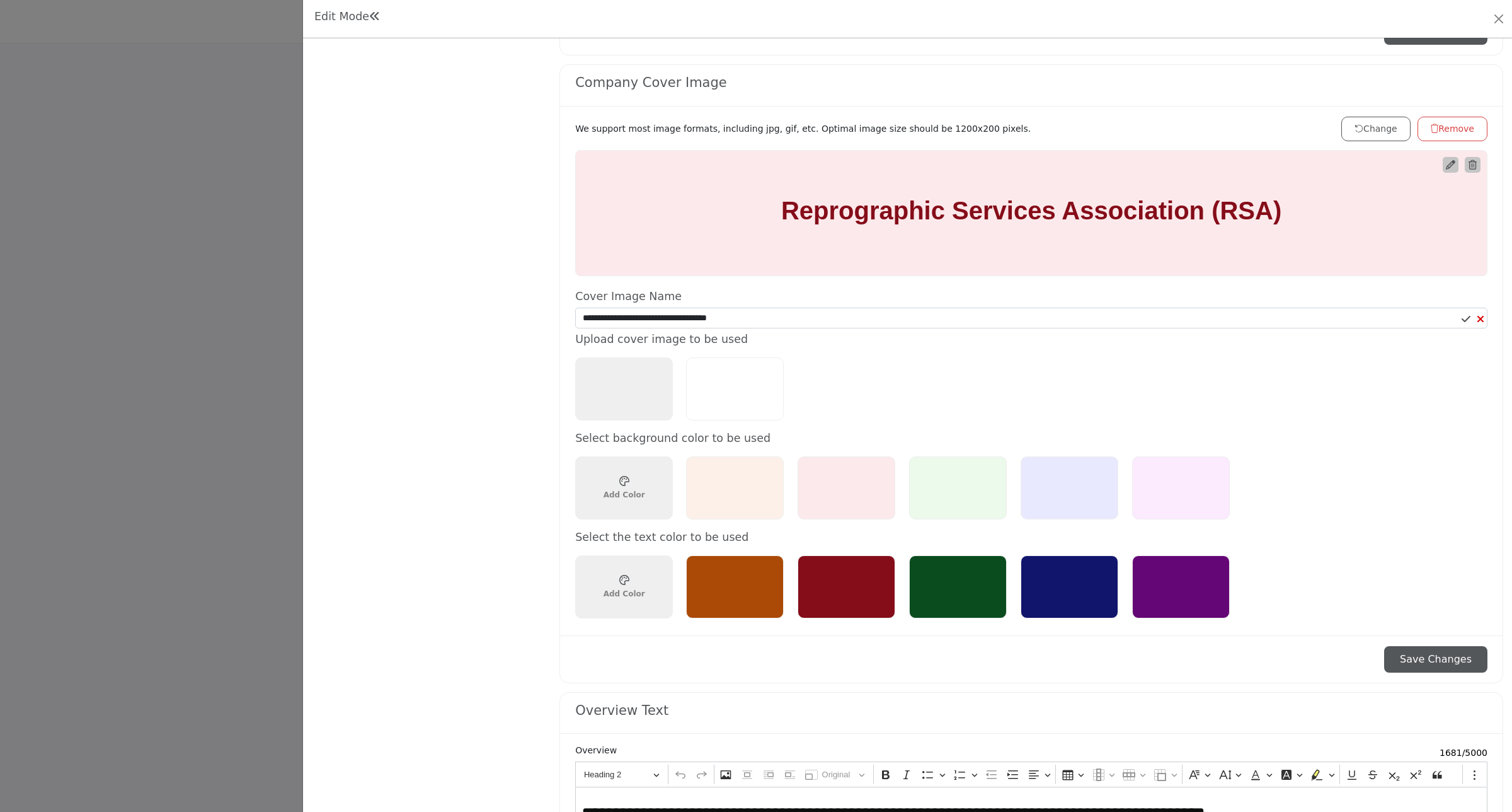
scroll to position [552, 0]
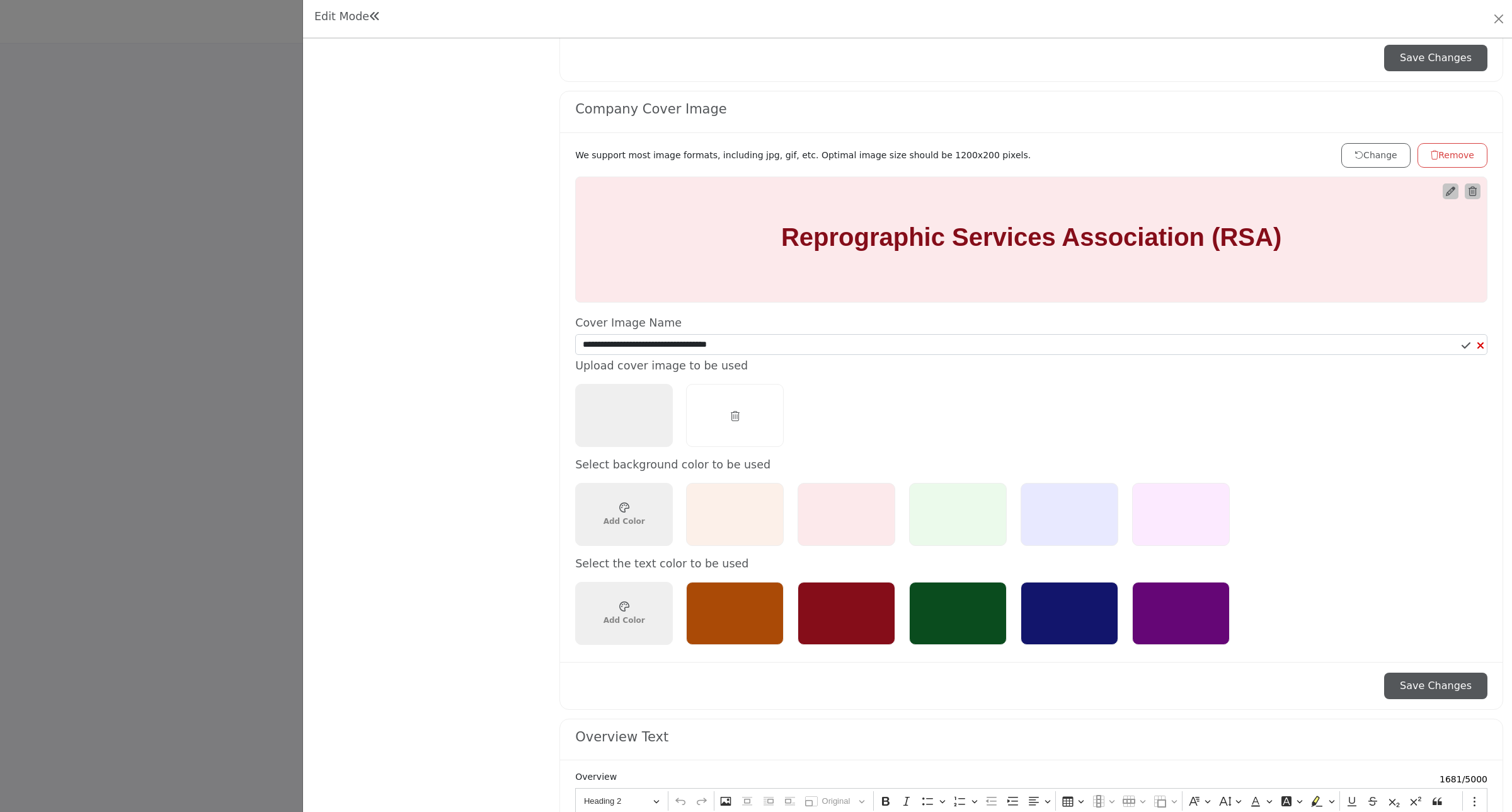
click at [736, 418] on icon at bounding box center [735, 415] width 9 height 10
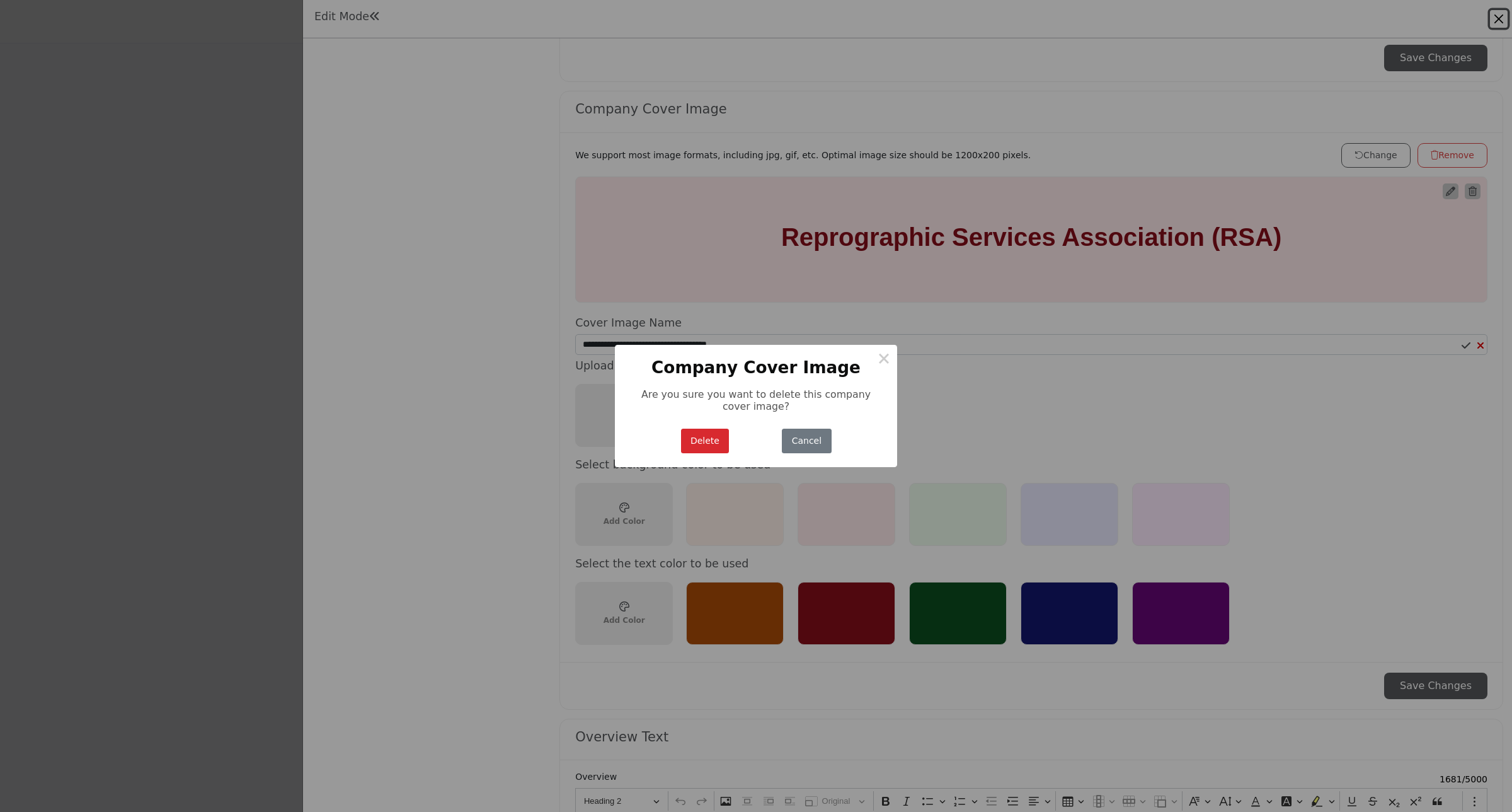
click at [714, 445] on button "Delete" at bounding box center [705, 440] width 48 height 24
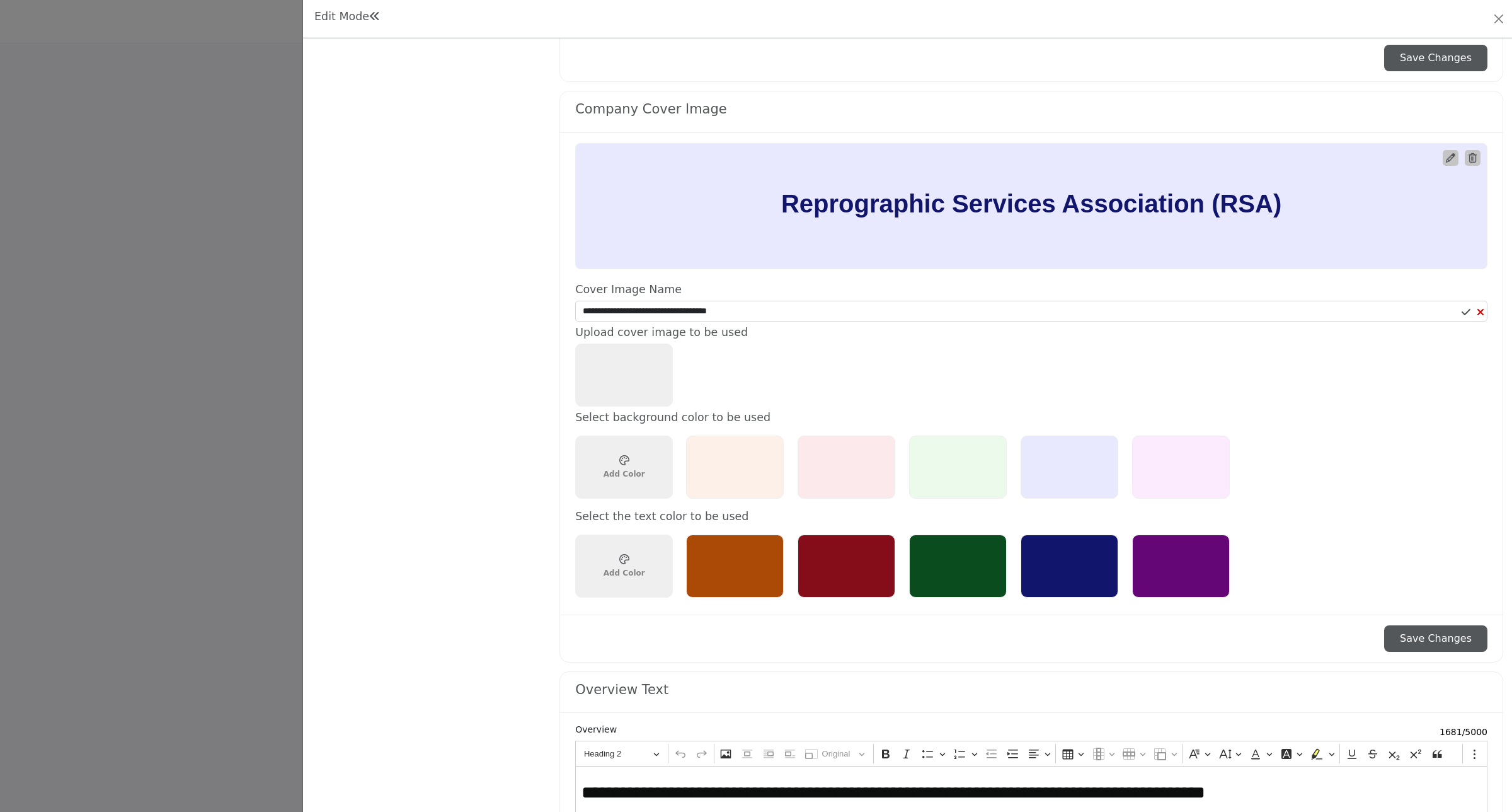
click at [619, 387] on div "Upload Cover Image 1200 x 200px" at bounding box center [623, 375] width 97 height 63
click at [612, 368] on div "Upload Cover Image 1200 x 200px" at bounding box center [623, 375] width 97 height 63
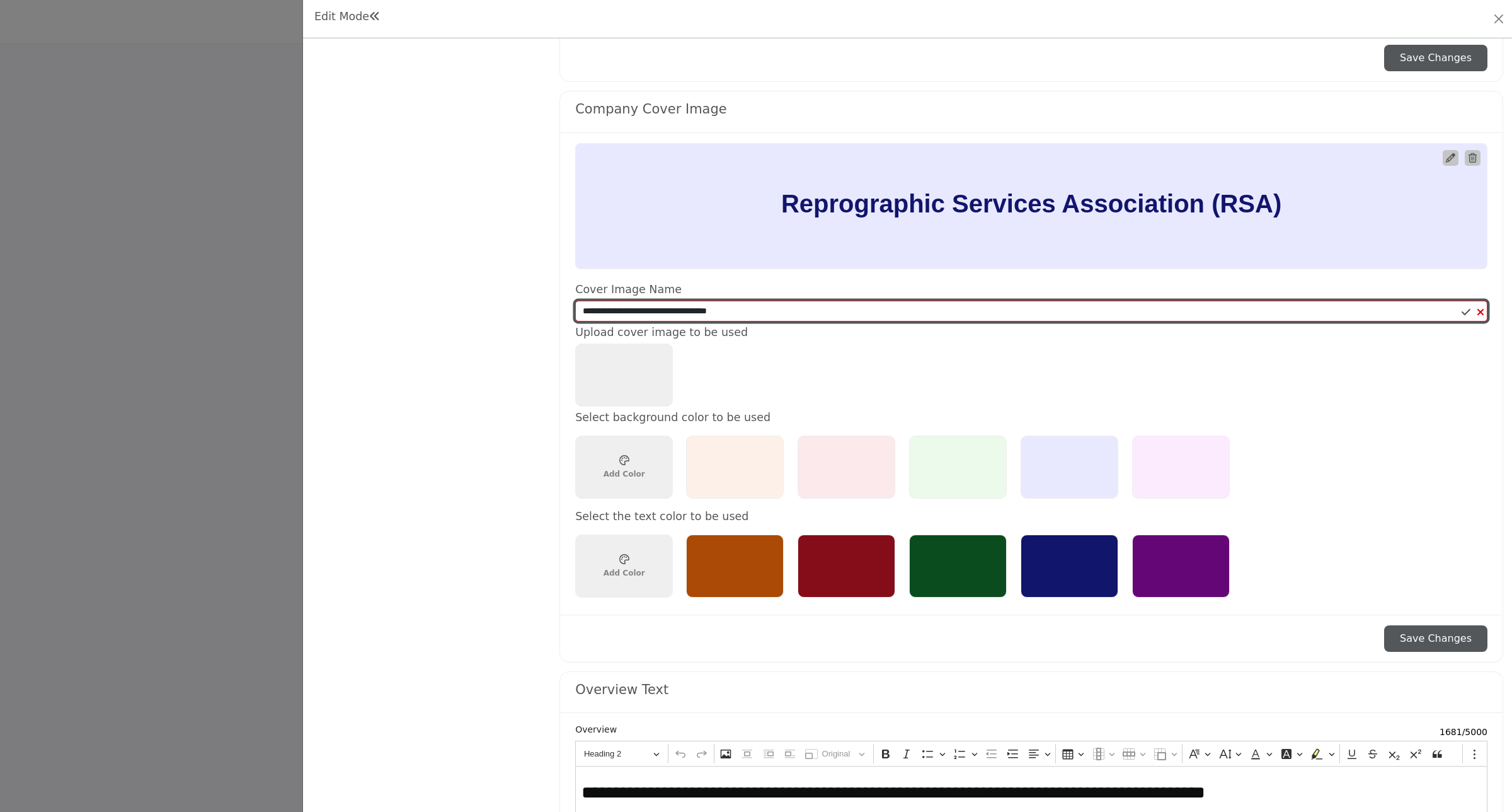
click at [921, 315] on input "**********" at bounding box center [1031, 311] width 912 height 21
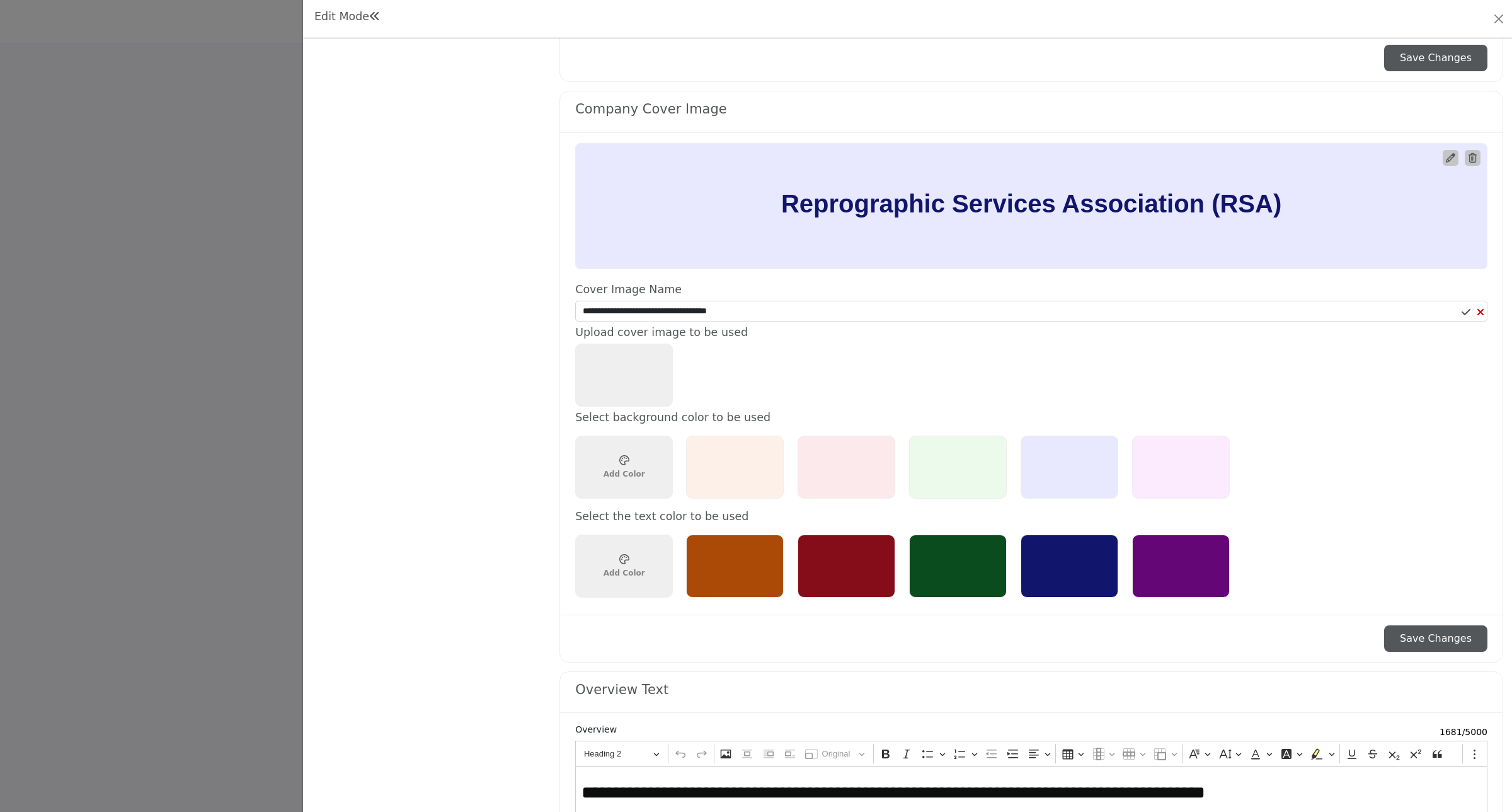
click at [626, 385] on div "Upload Cover Image 1200 x 200px" at bounding box center [623, 375] width 97 height 63
click at [1441, 646] on button "Save Changes" at bounding box center [1436, 639] width 104 height 27
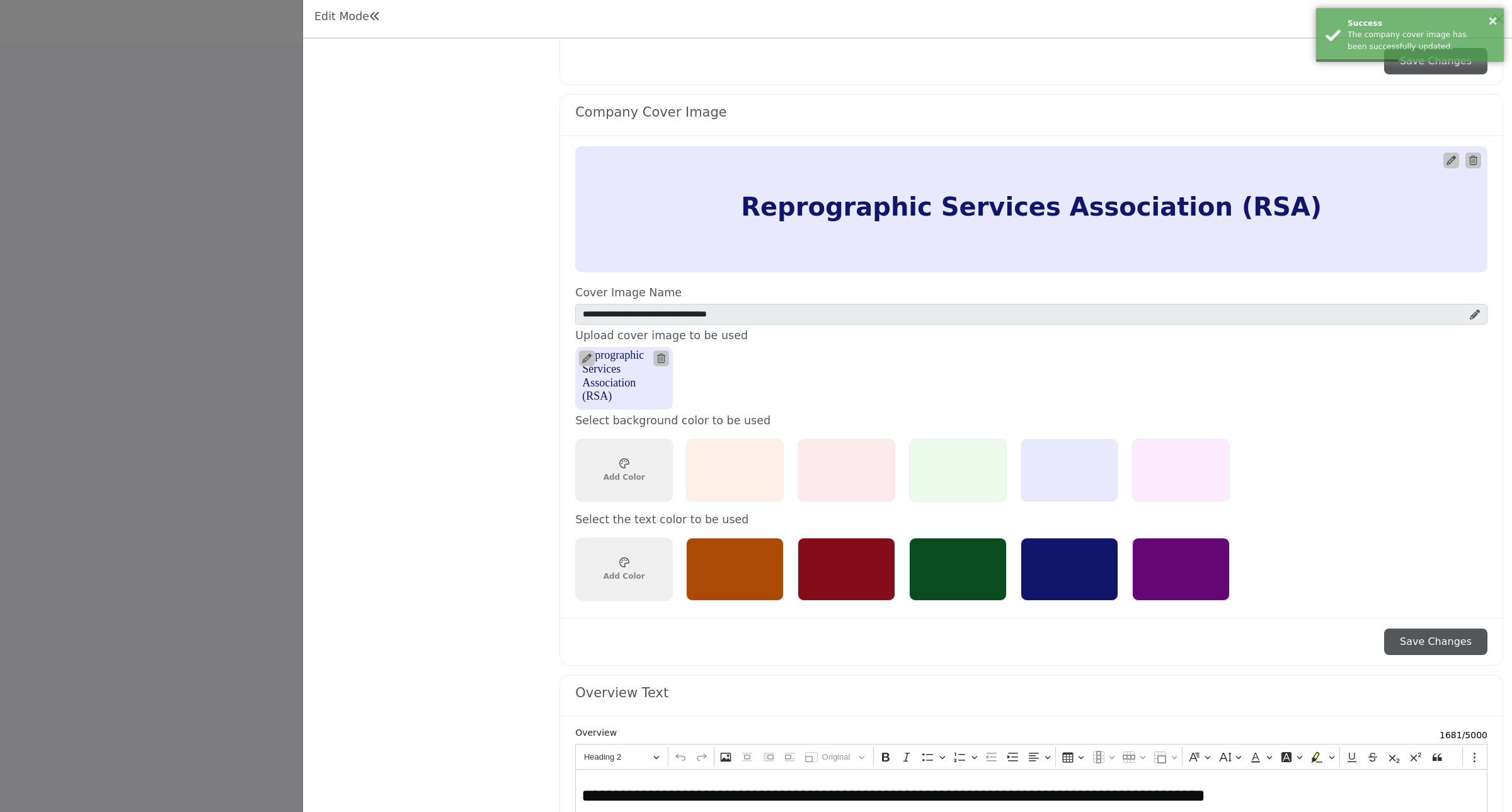
scroll to position [552, 0]
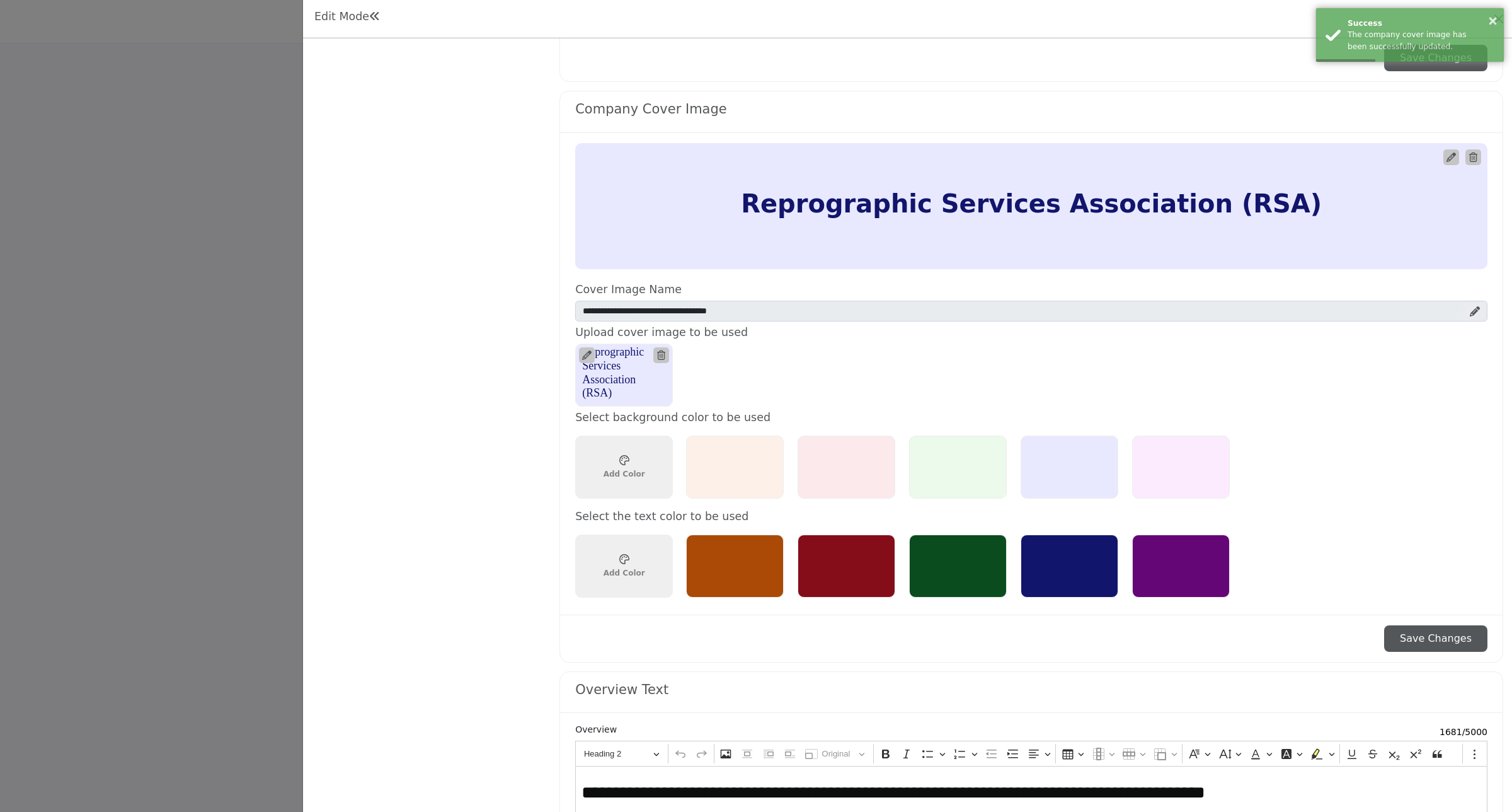
click at [641, 376] on h5 "Reprographic Services Association (RSA)" at bounding box center [624, 372] width 84 height 55
click at [621, 370] on h5 "Reprographic Services Association (RSA)" at bounding box center [624, 372] width 84 height 55
click at [1472, 312] on icon at bounding box center [1474, 310] width 10 height 10
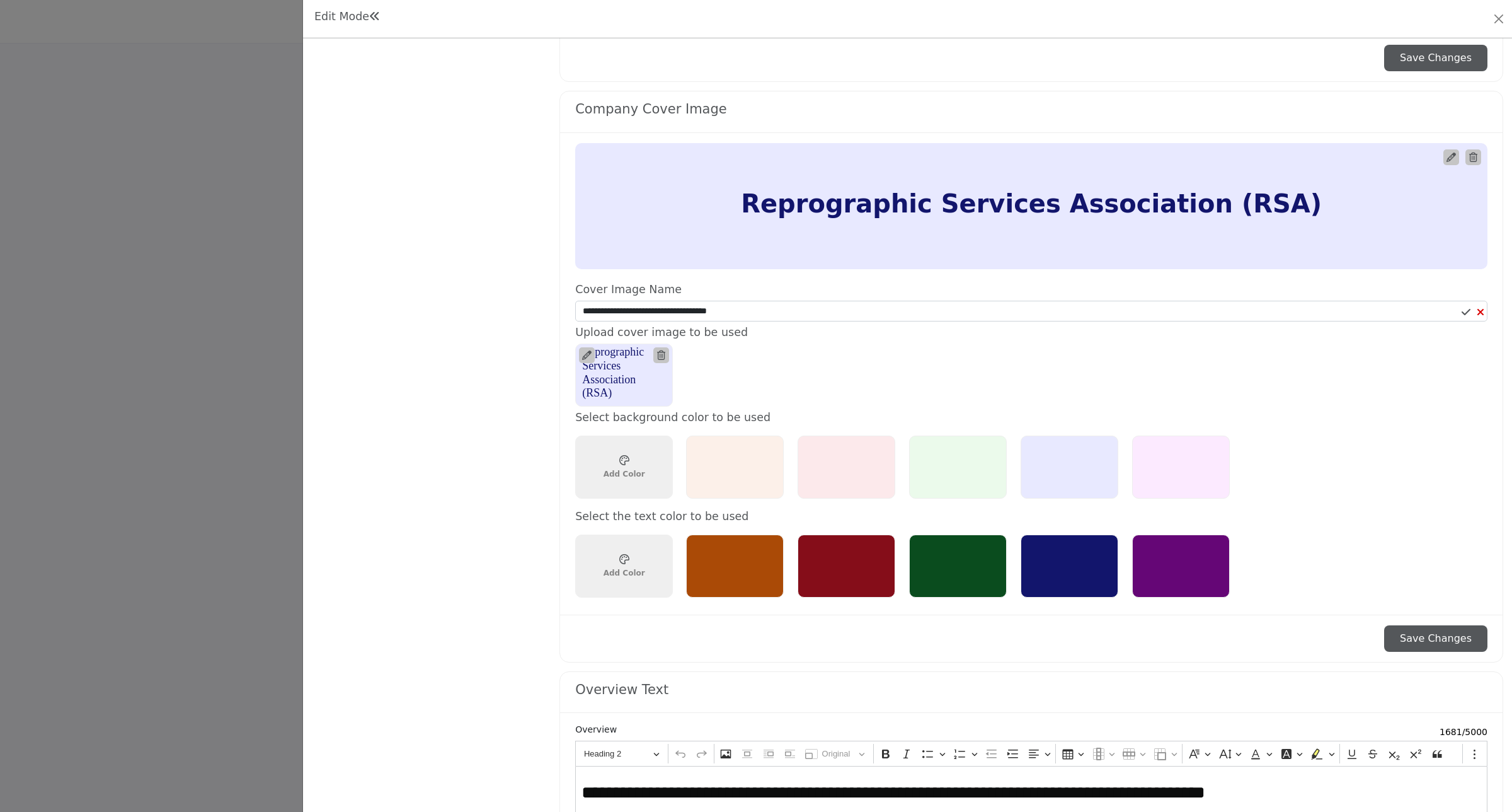
click at [626, 379] on h5 "Reprographic Services Association (RSA)" at bounding box center [624, 372] width 84 height 55
click at [586, 359] on icon at bounding box center [587, 355] width 10 height 10
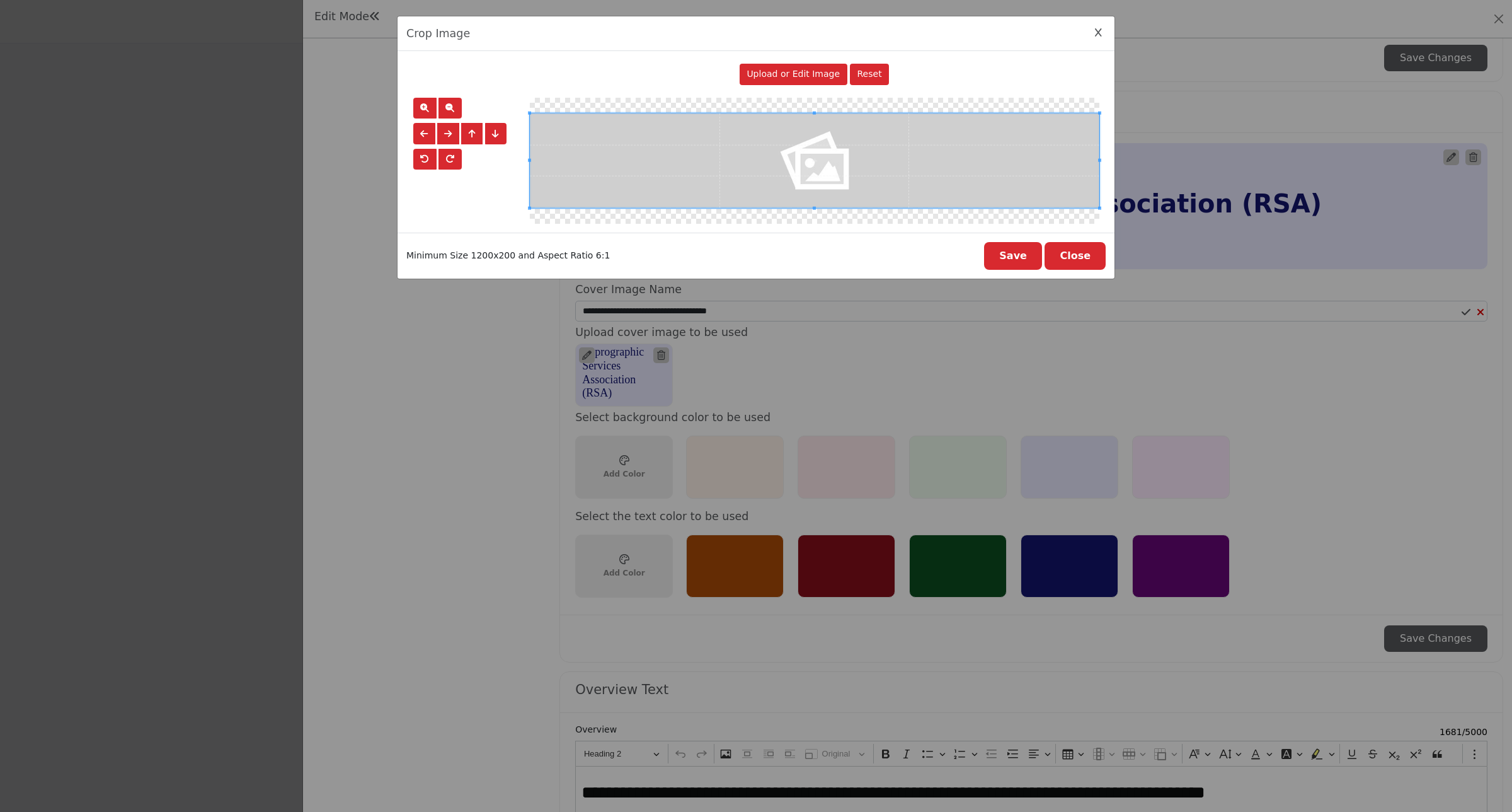
click at [802, 78] on span "Upload or Edit Image" at bounding box center [793, 73] width 93 height 10
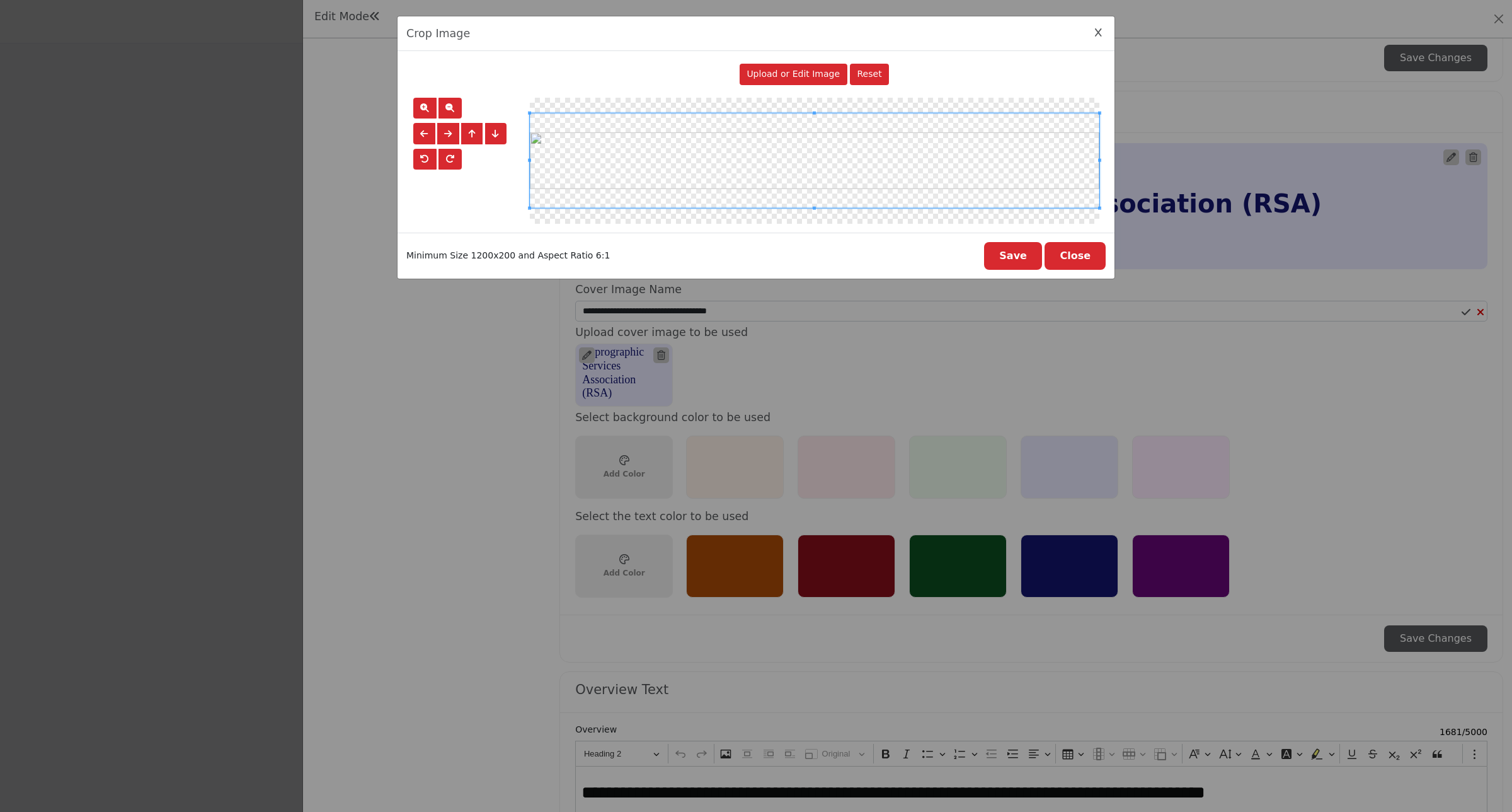
click at [1010, 259] on button "Save" at bounding box center [1013, 256] width 58 height 28
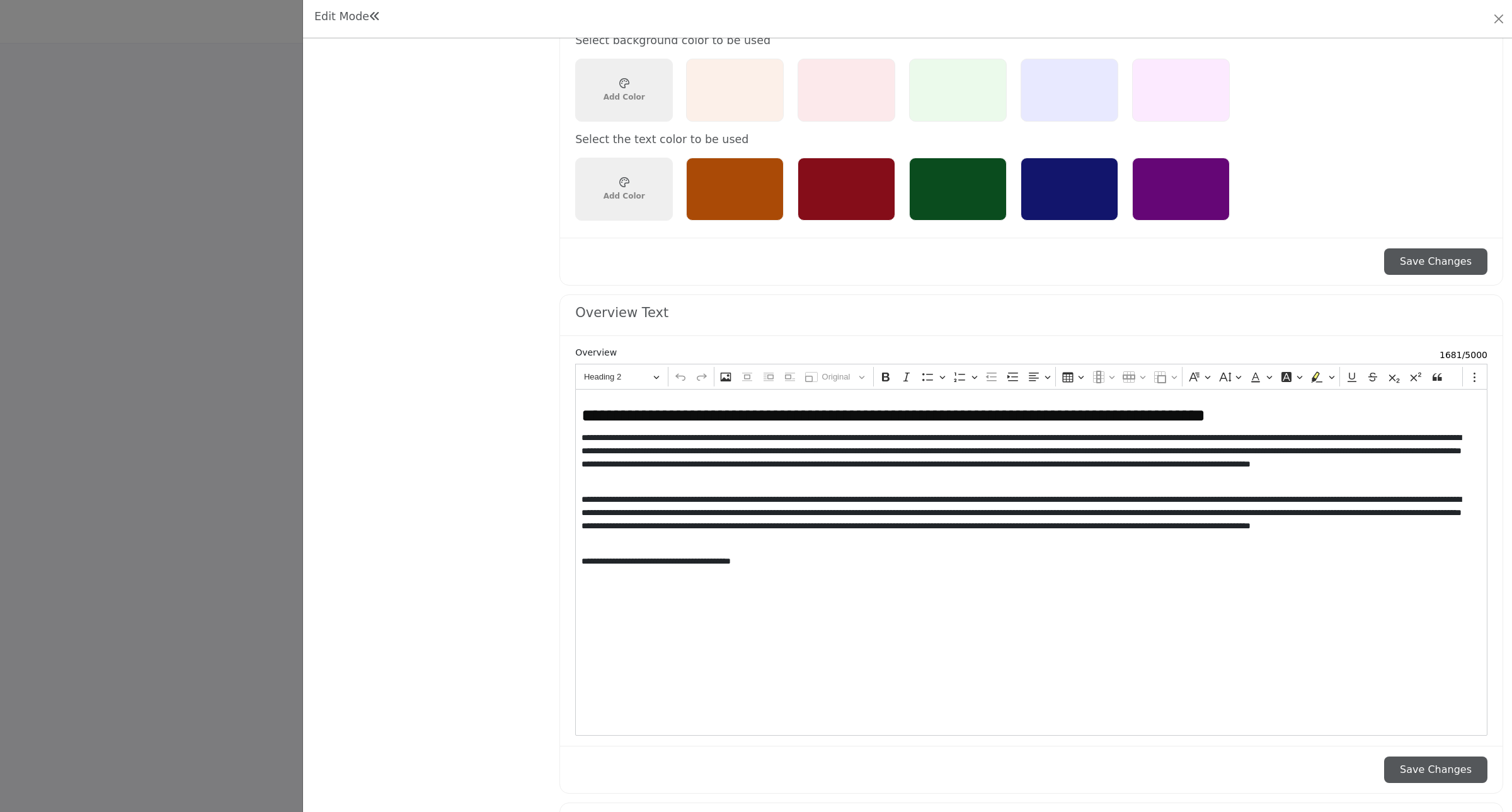
scroll to position [945, 0]
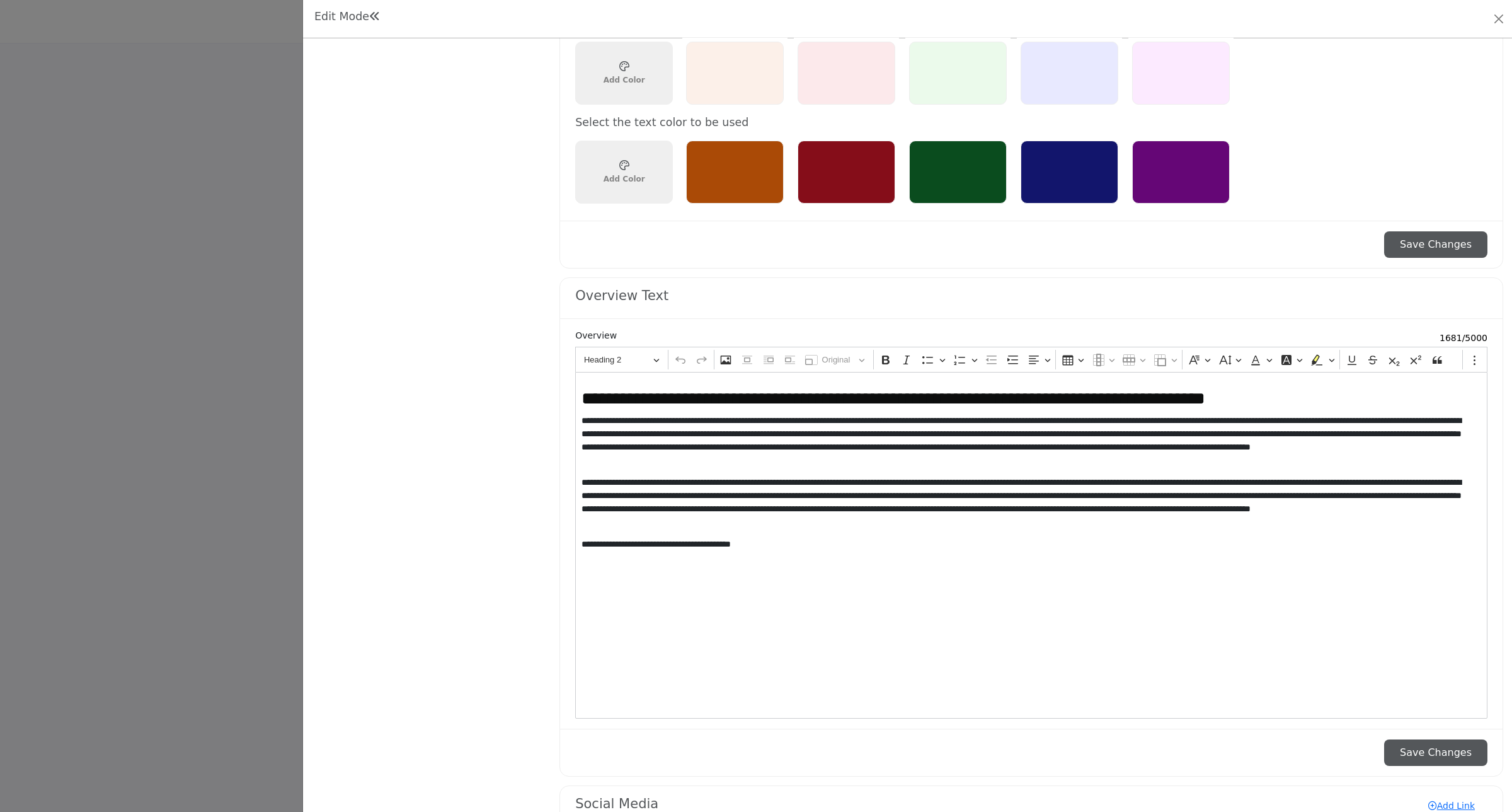
click at [1428, 253] on button "Save Changes" at bounding box center [1436, 245] width 104 height 27
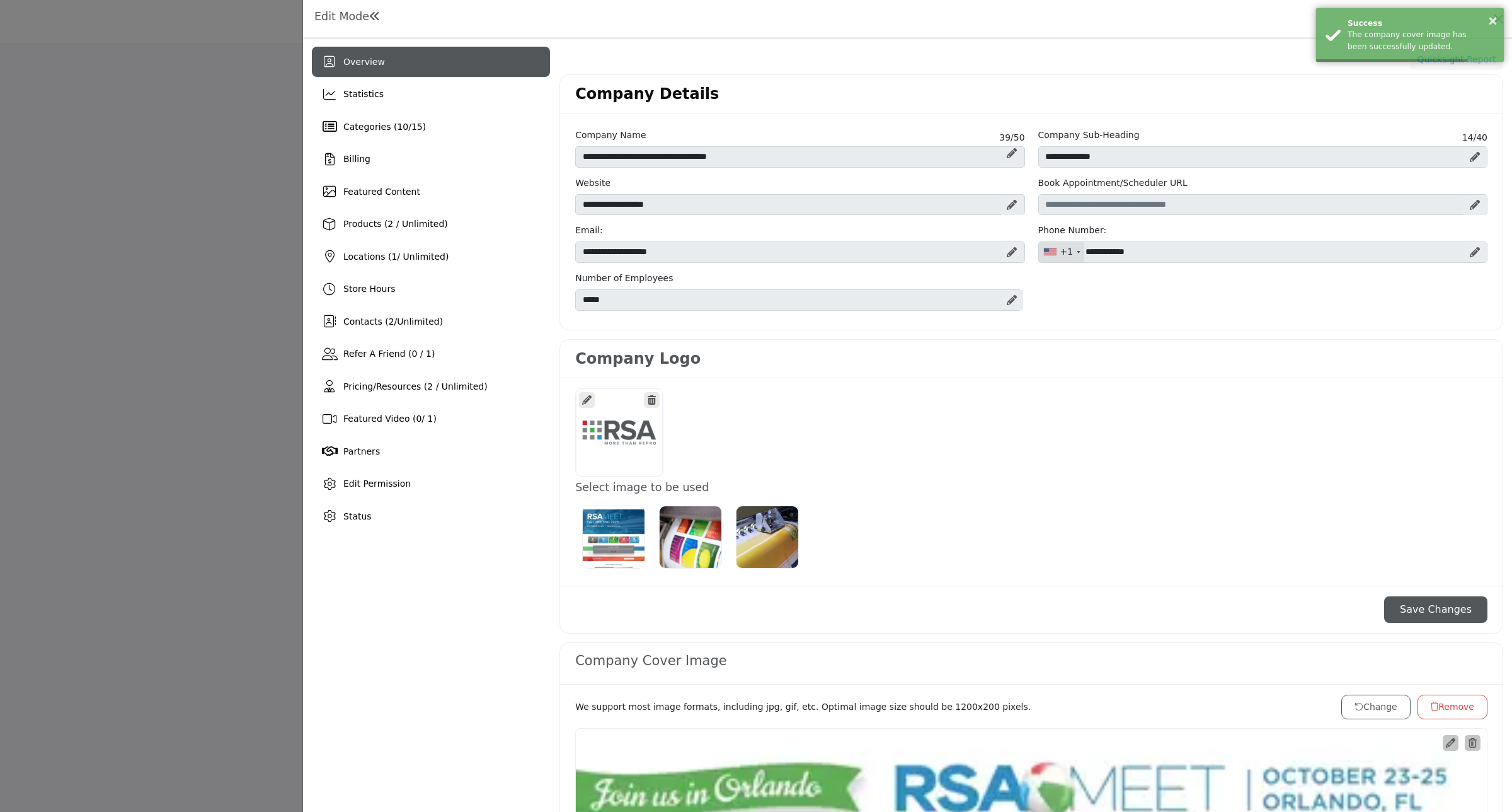
click at [193, 426] on div at bounding box center [756, 406] width 1512 height 812
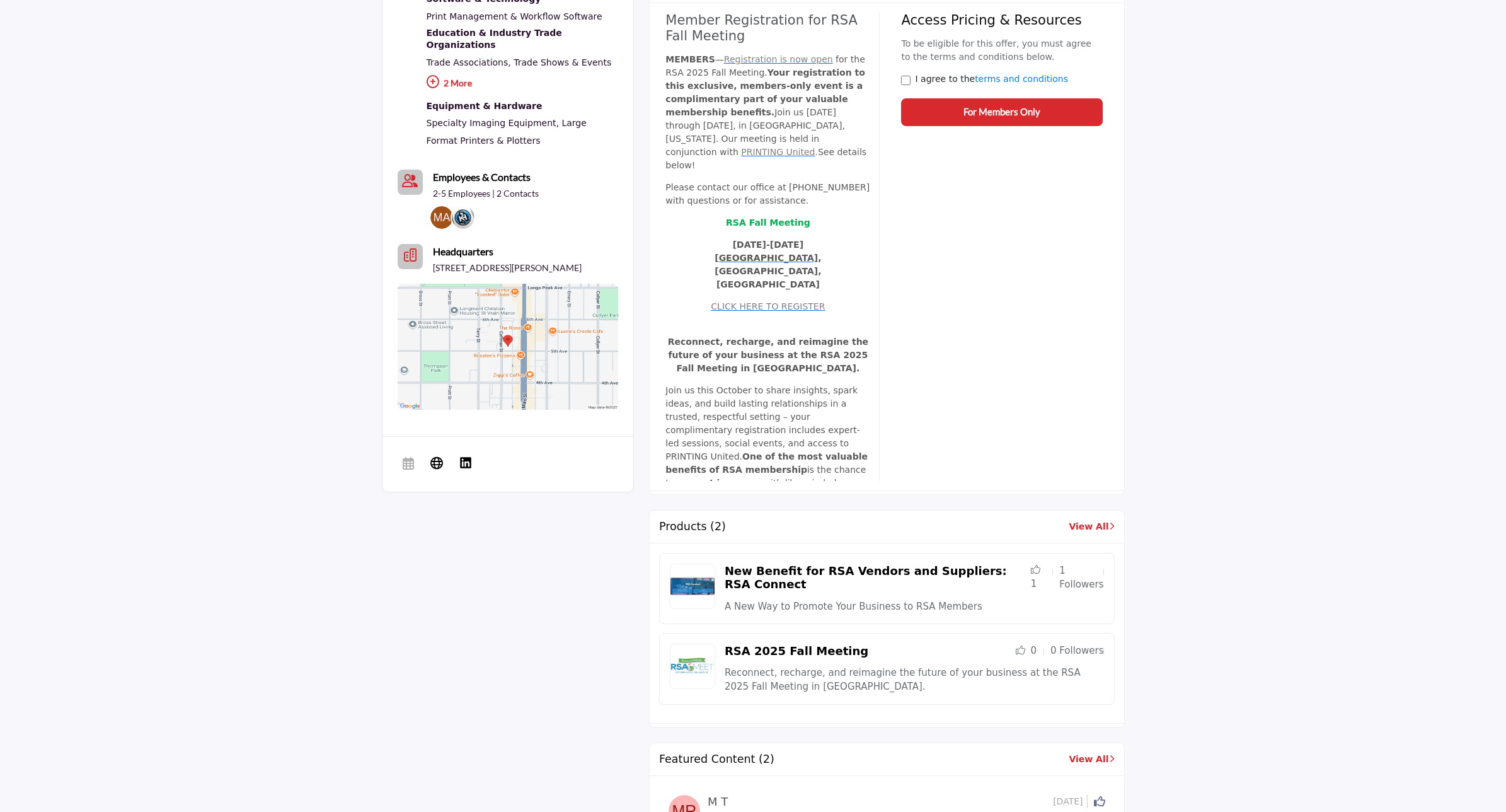
scroll to position [945, 0]
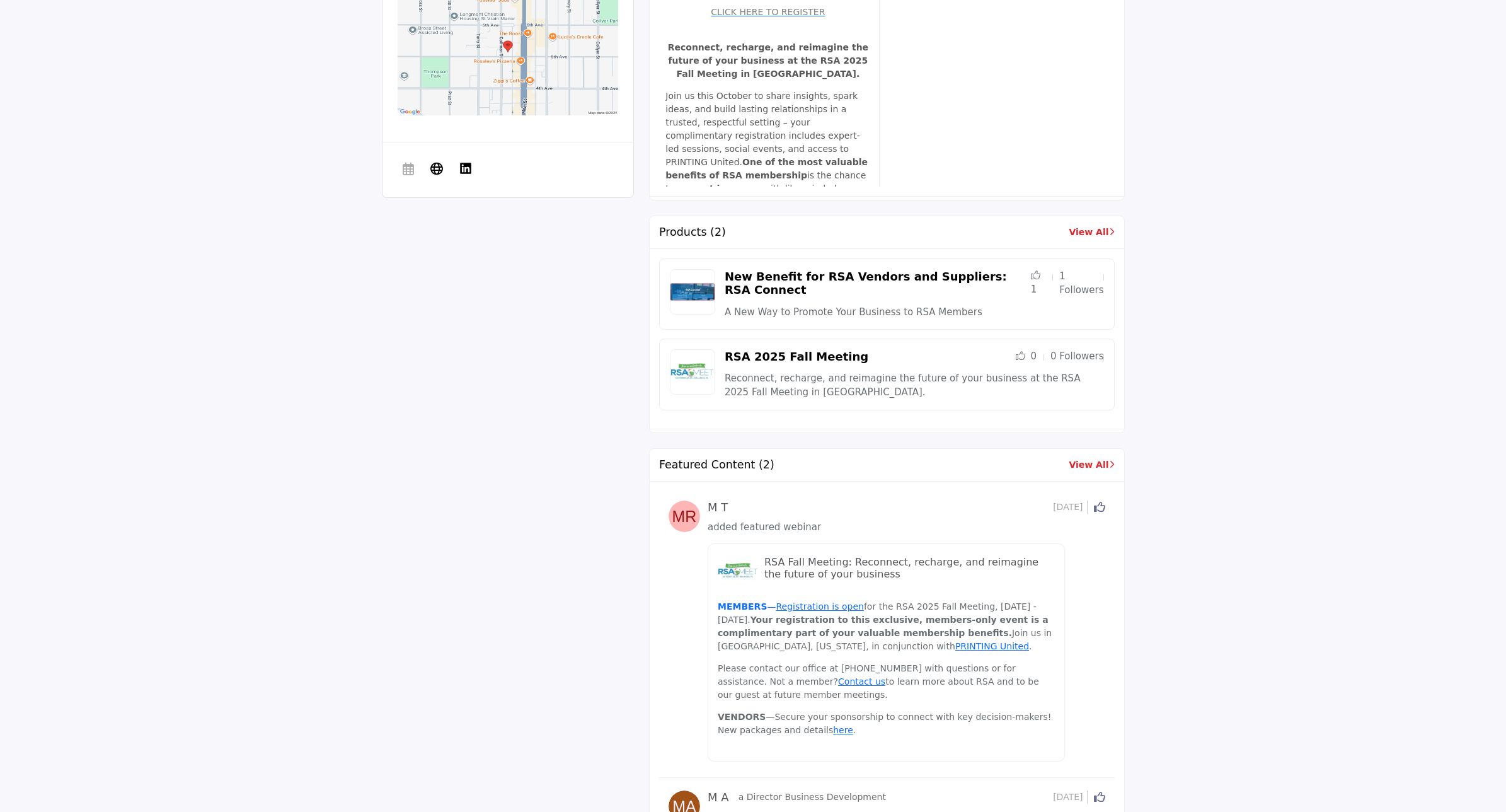
click at [749, 353] on link "RSA 2025 Fall Meeting" at bounding box center [796, 356] width 144 height 13
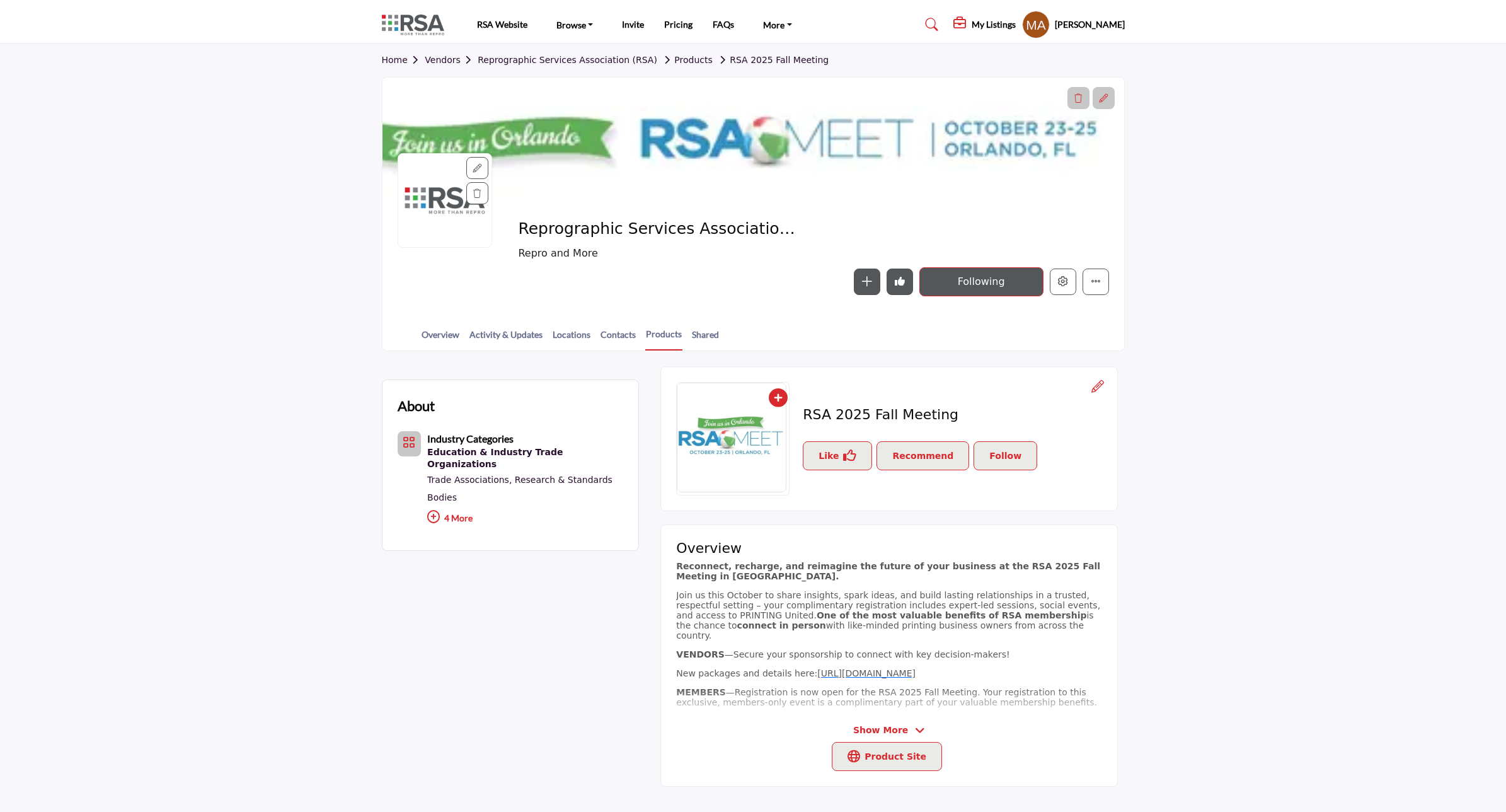
click at [734, 447] on img at bounding box center [732, 437] width 110 height 110
click at [714, 332] on link "Shared" at bounding box center [706, 338] width 29 height 22
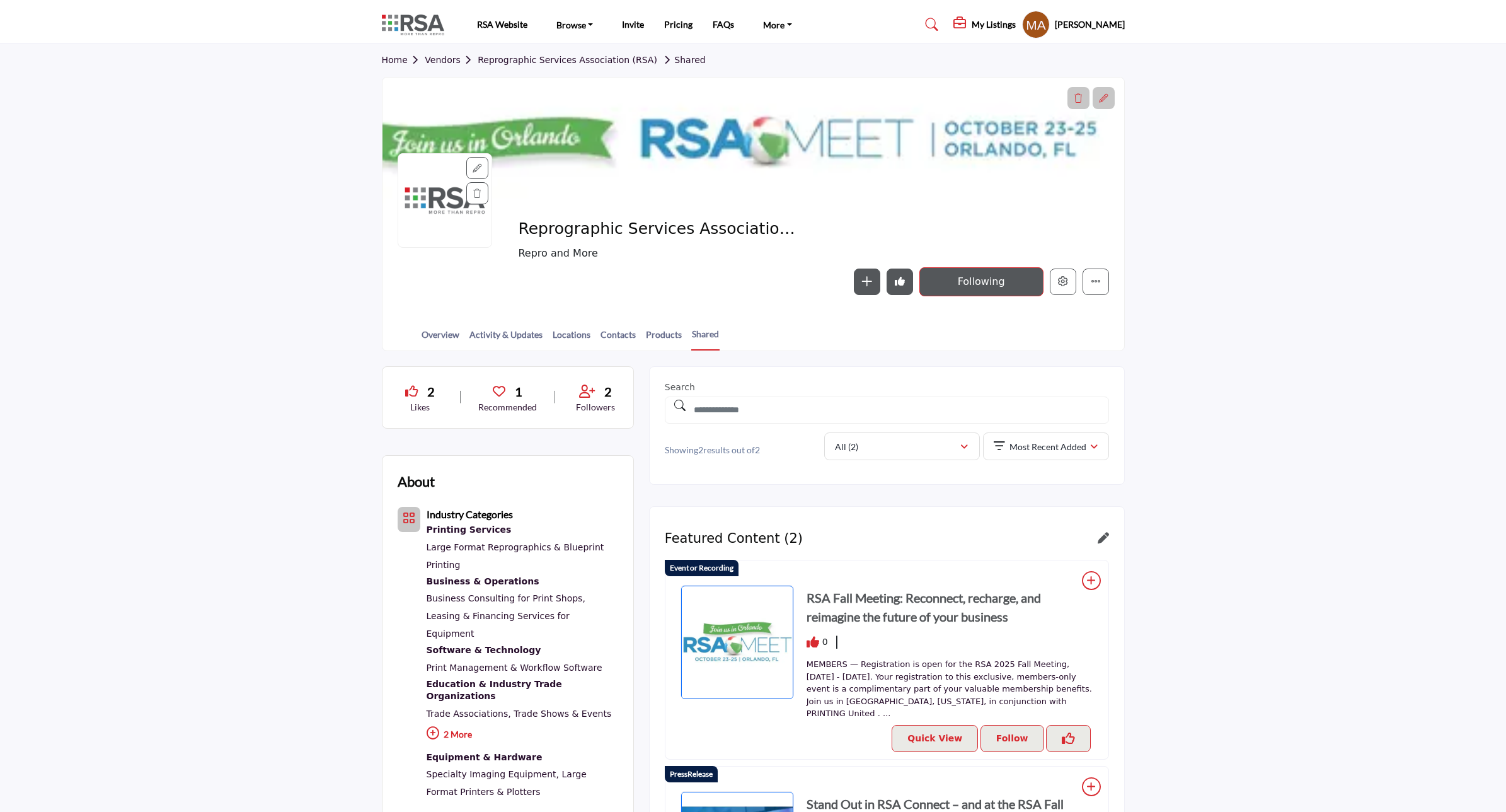
scroll to position [315, 0]
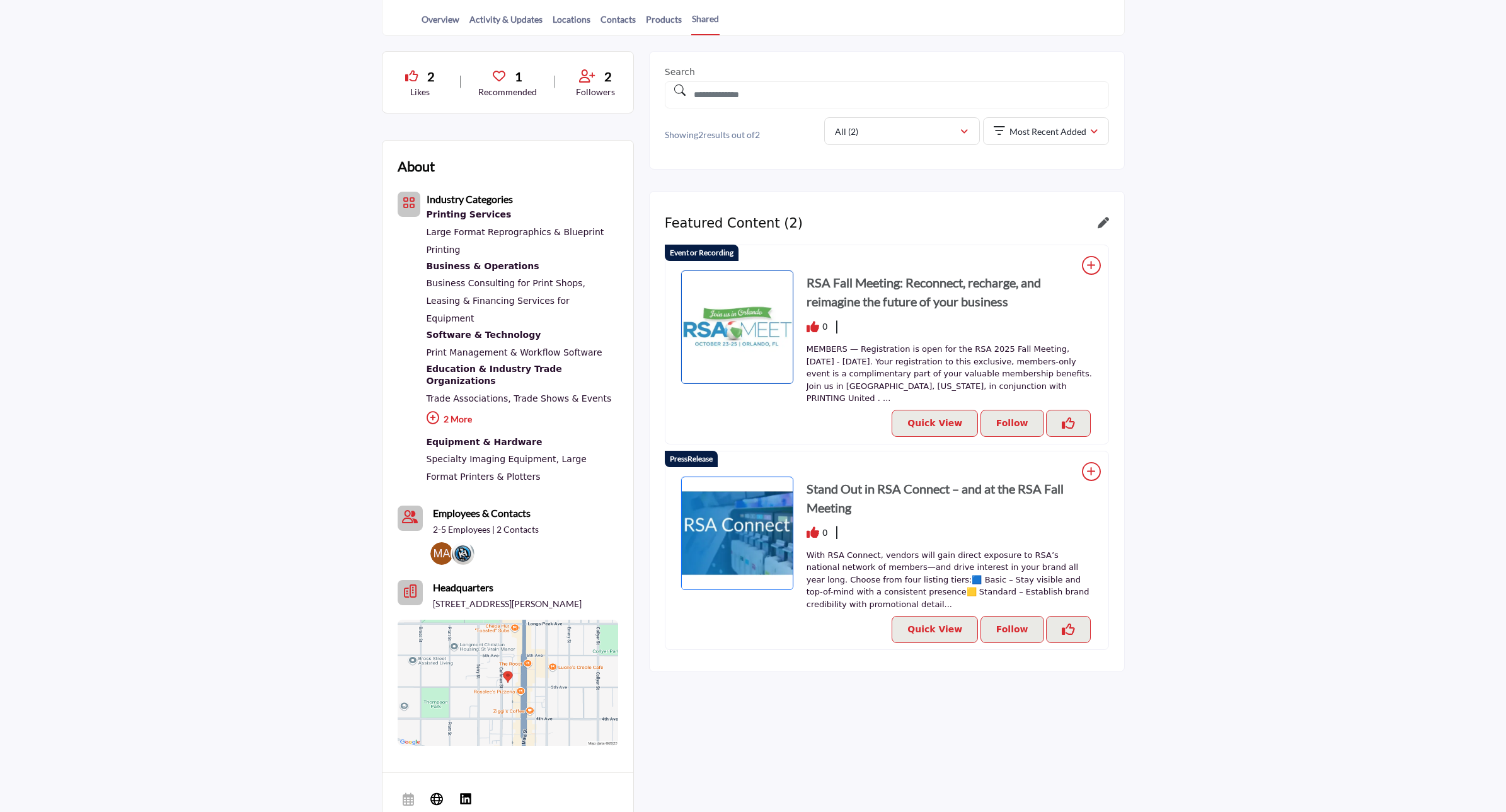
click at [754, 326] on img at bounding box center [737, 326] width 112 height 114
click at [880, 294] on h3 "RSA Fall Meeting: Reconnect, recharge, and reimagine the future of your business" at bounding box center [950, 292] width 287 height 38
